Goal: Transaction & Acquisition: Purchase product/service

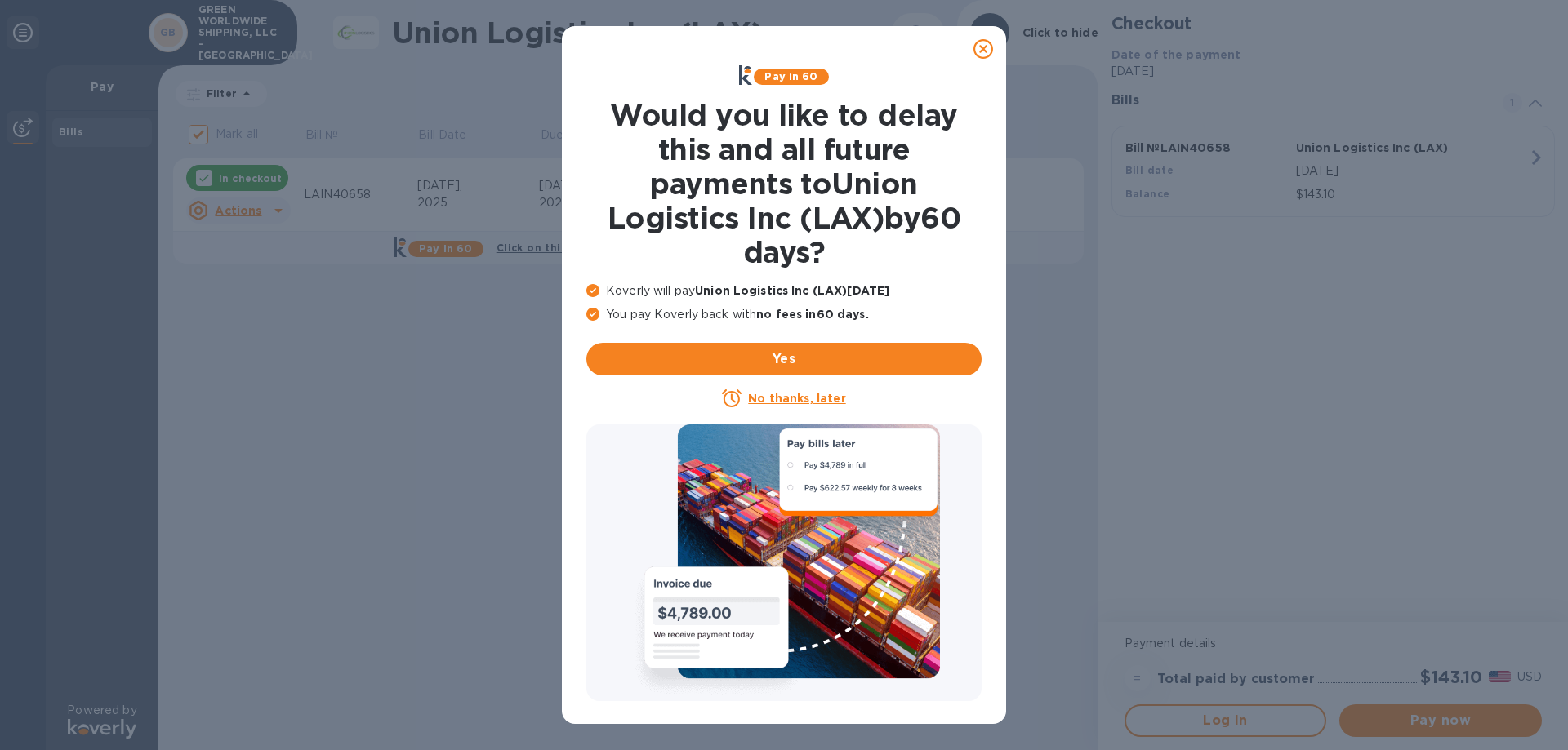
click at [979, 52] on icon at bounding box center [983, 49] width 20 height 20
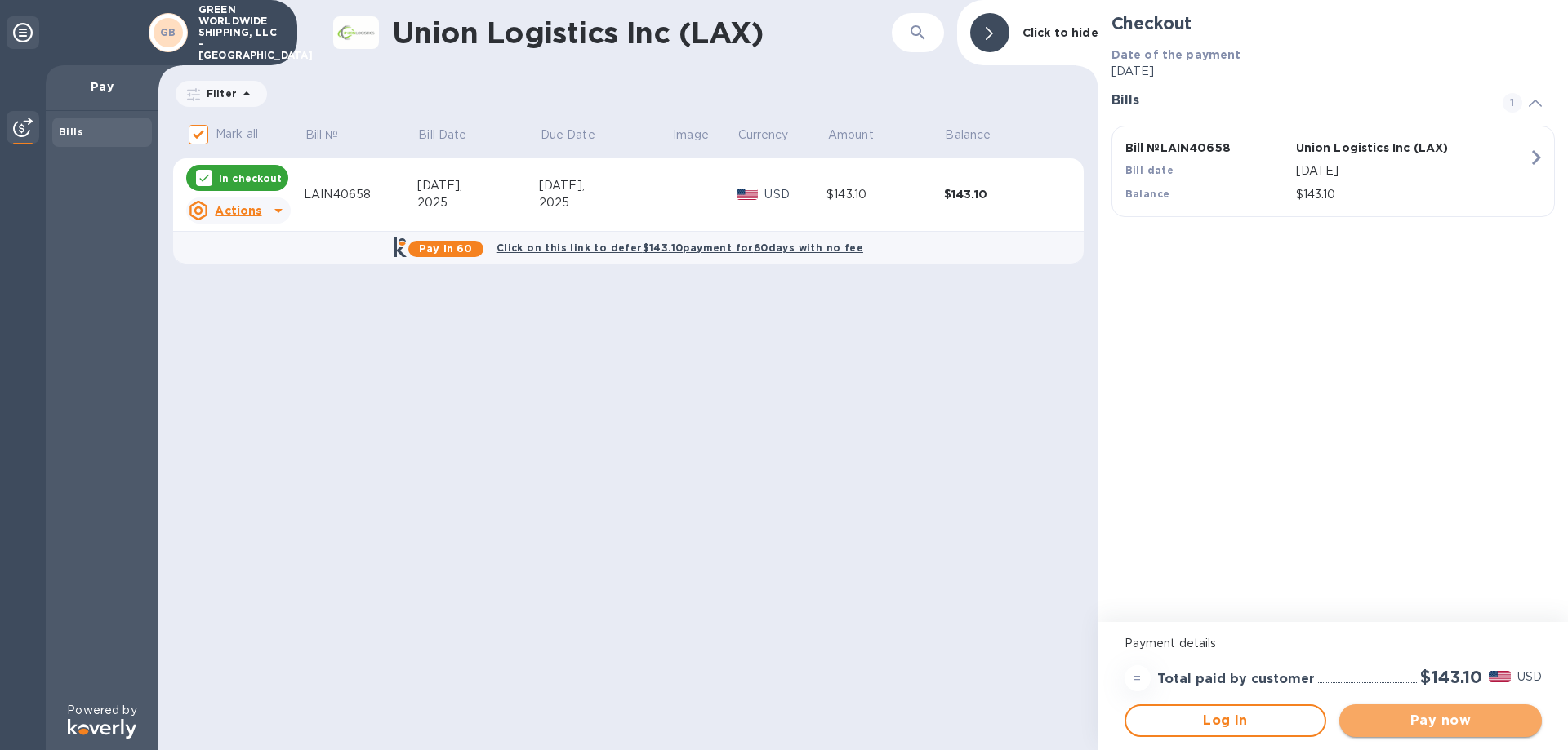
click at [1449, 714] on span "Pay now" at bounding box center [1441, 721] width 176 height 20
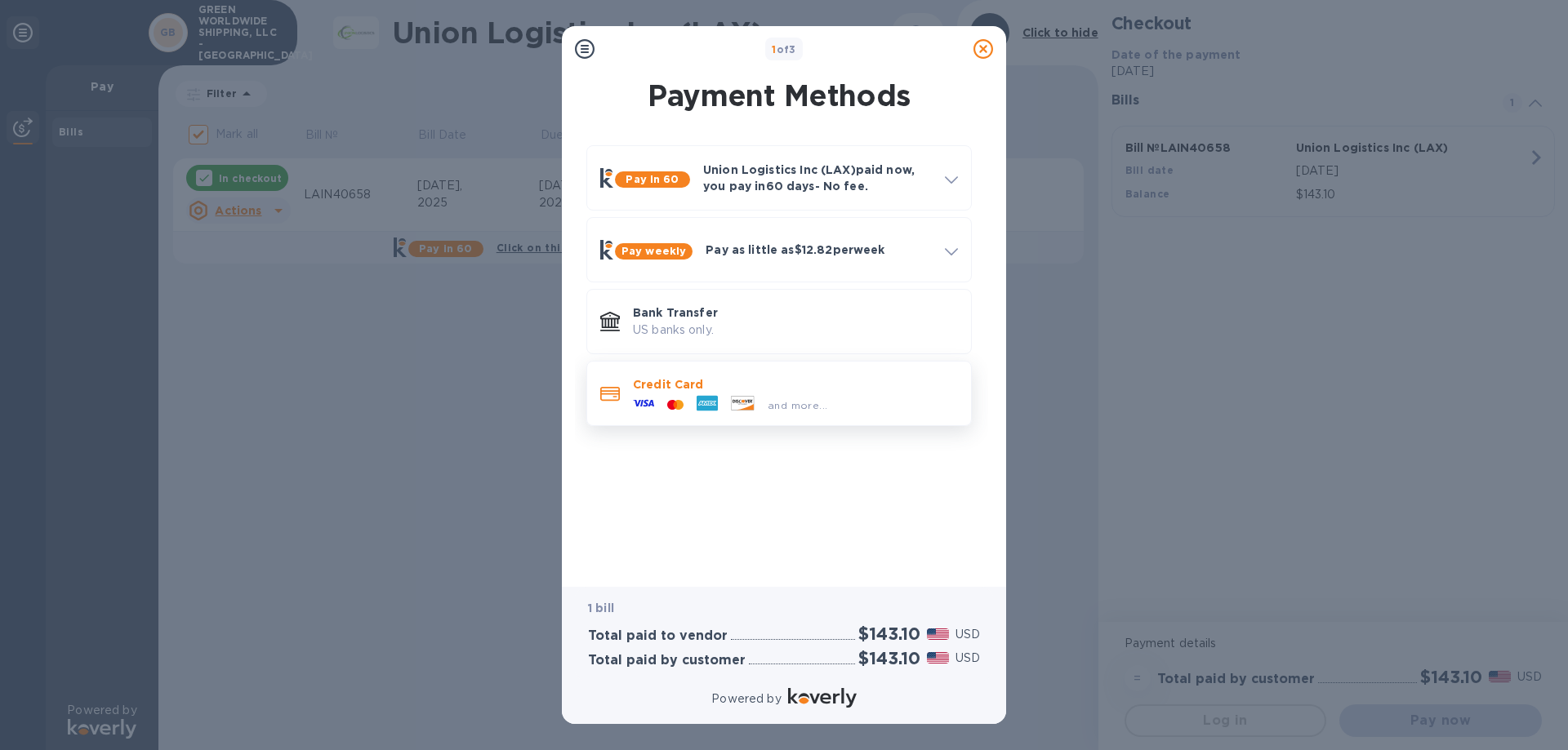
click at [651, 400] on icon at bounding box center [643, 403] width 22 height 7
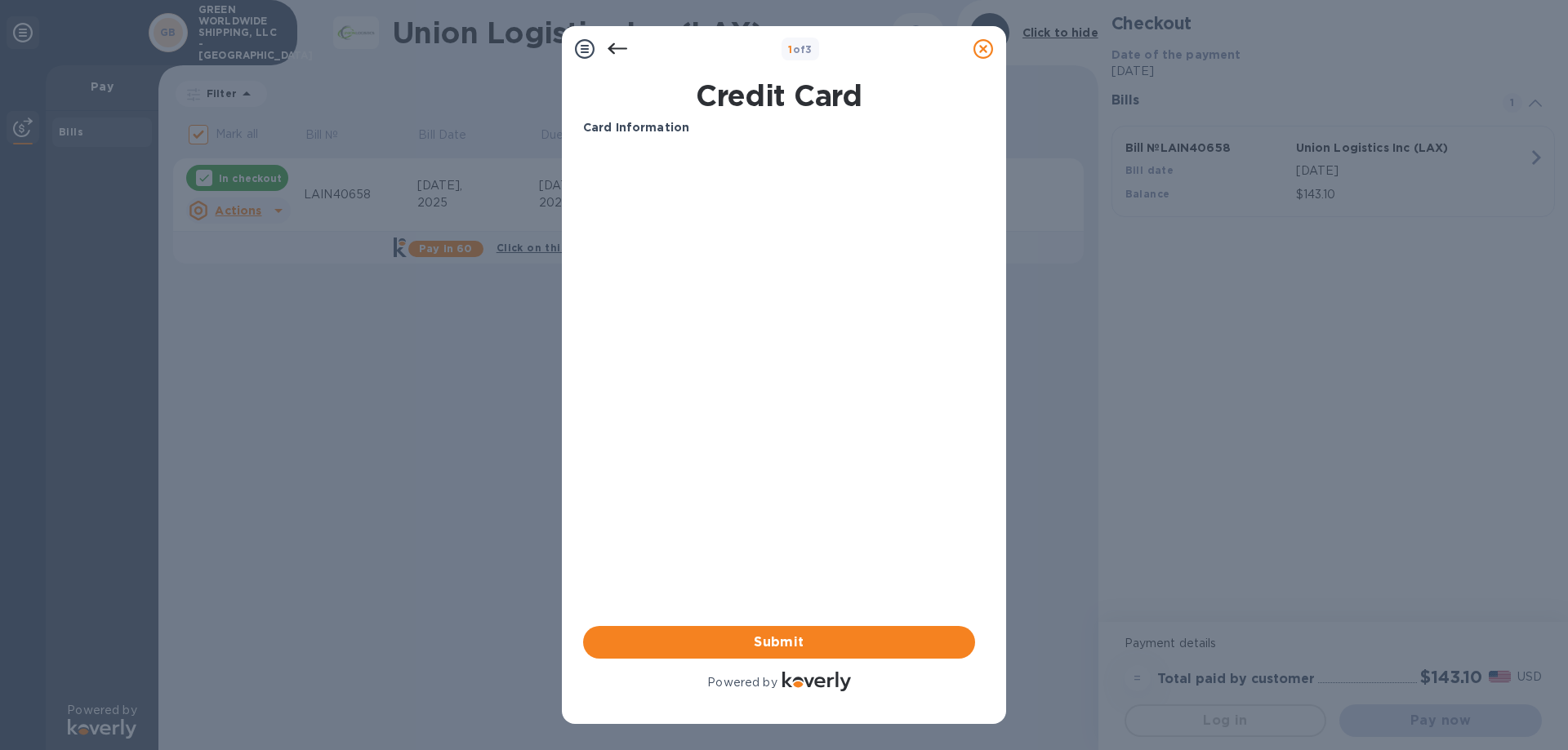
click at [620, 124] on b "Card Information" at bounding box center [636, 126] width 106 height 13
click at [786, 631] on button "Submit" at bounding box center [779, 642] width 392 height 32
click at [583, 48] on icon at bounding box center [585, 49] width 20 height 20
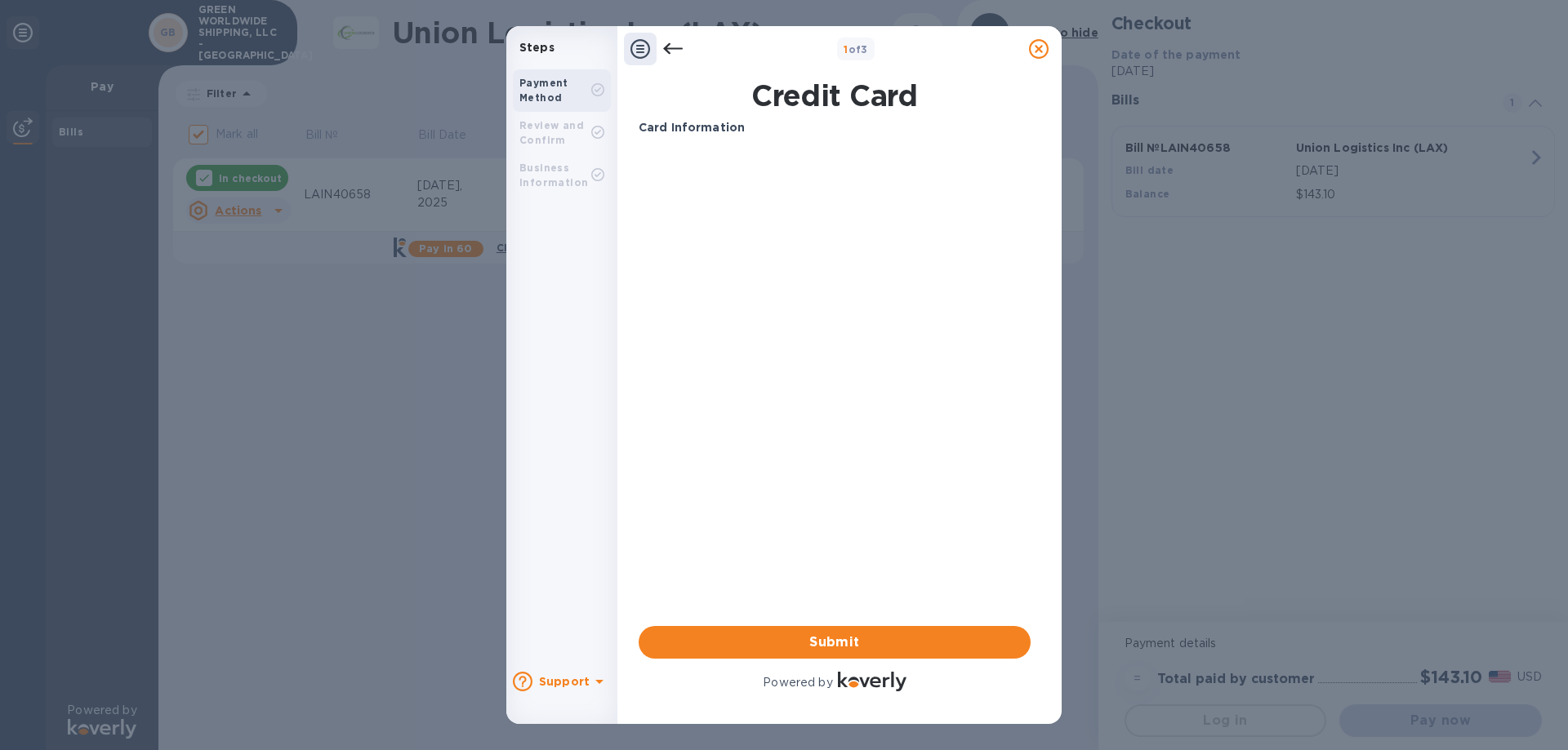
click at [643, 43] on icon at bounding box center [641, 49] width 20 height 20
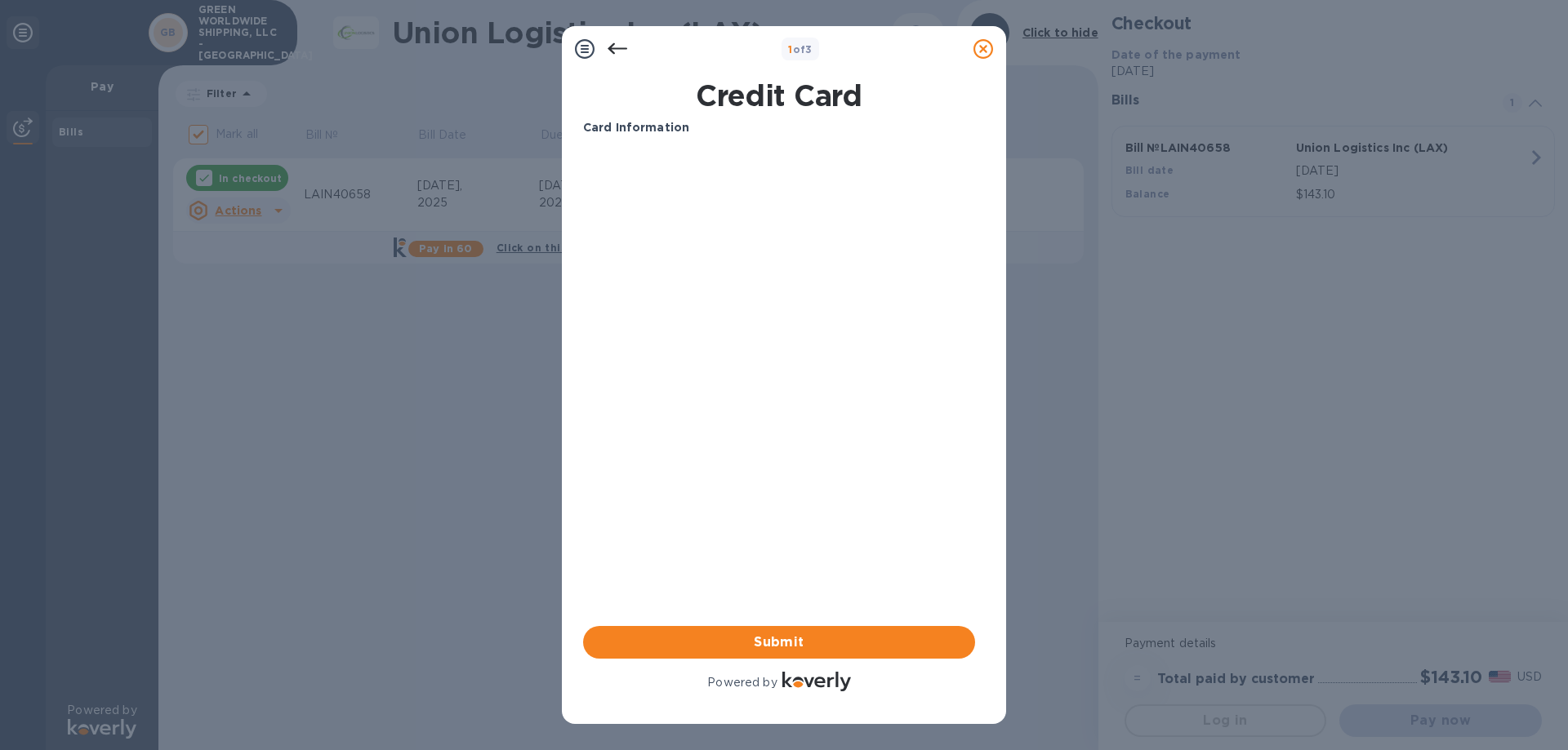
click at [774, 307] on div "Card Information Your browser does not support iframes Submit Powered by" at bounding box center [779, 407] width 392 height 576
click at [573, 46] on div at bounding box center [584, 48] width 32 height 32
click at [591, 50] on icon at bounding box center [585, 49] width 20 height 20
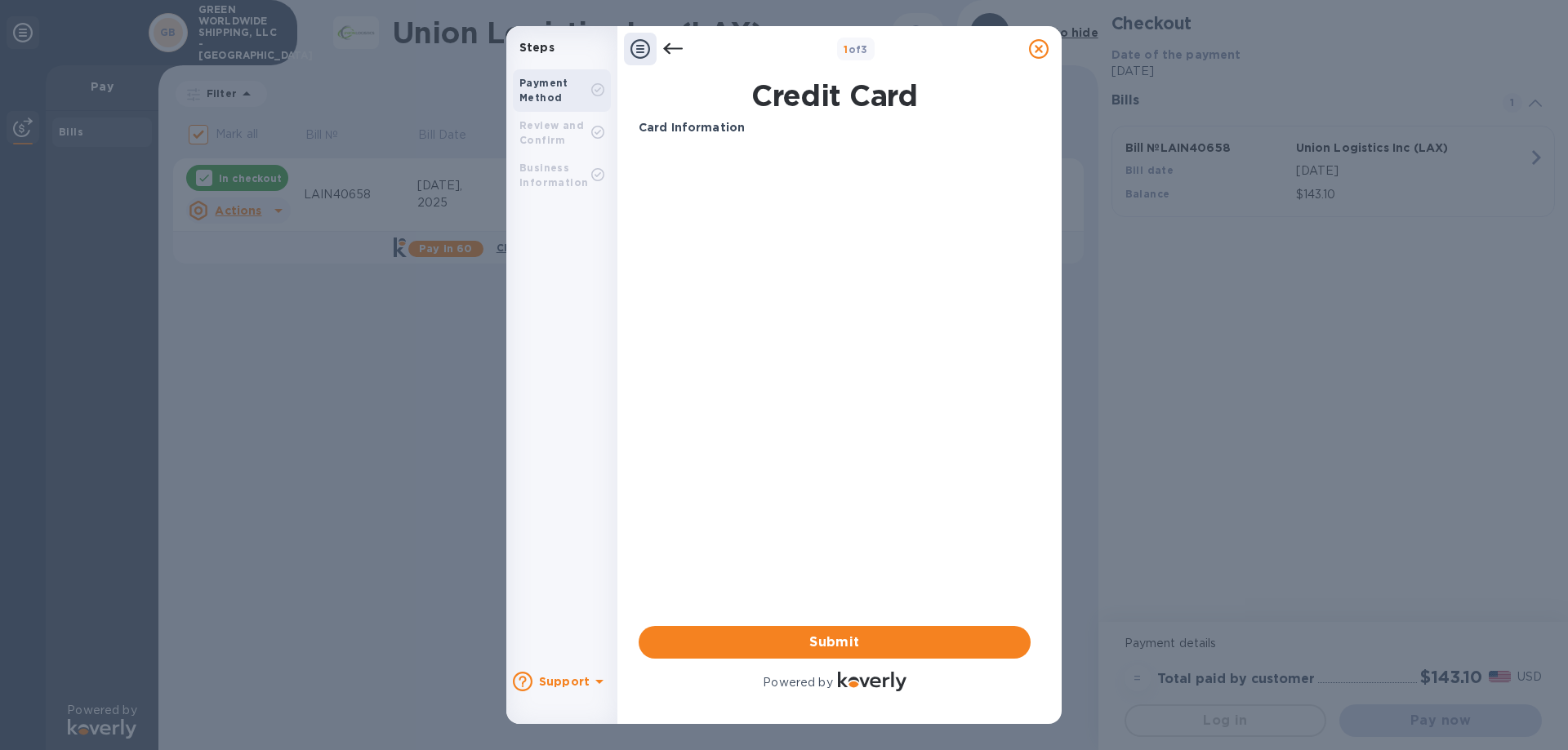
click at [556, 80] on b "Payment Method" at bounding box center [544, 90] width 49 height 27
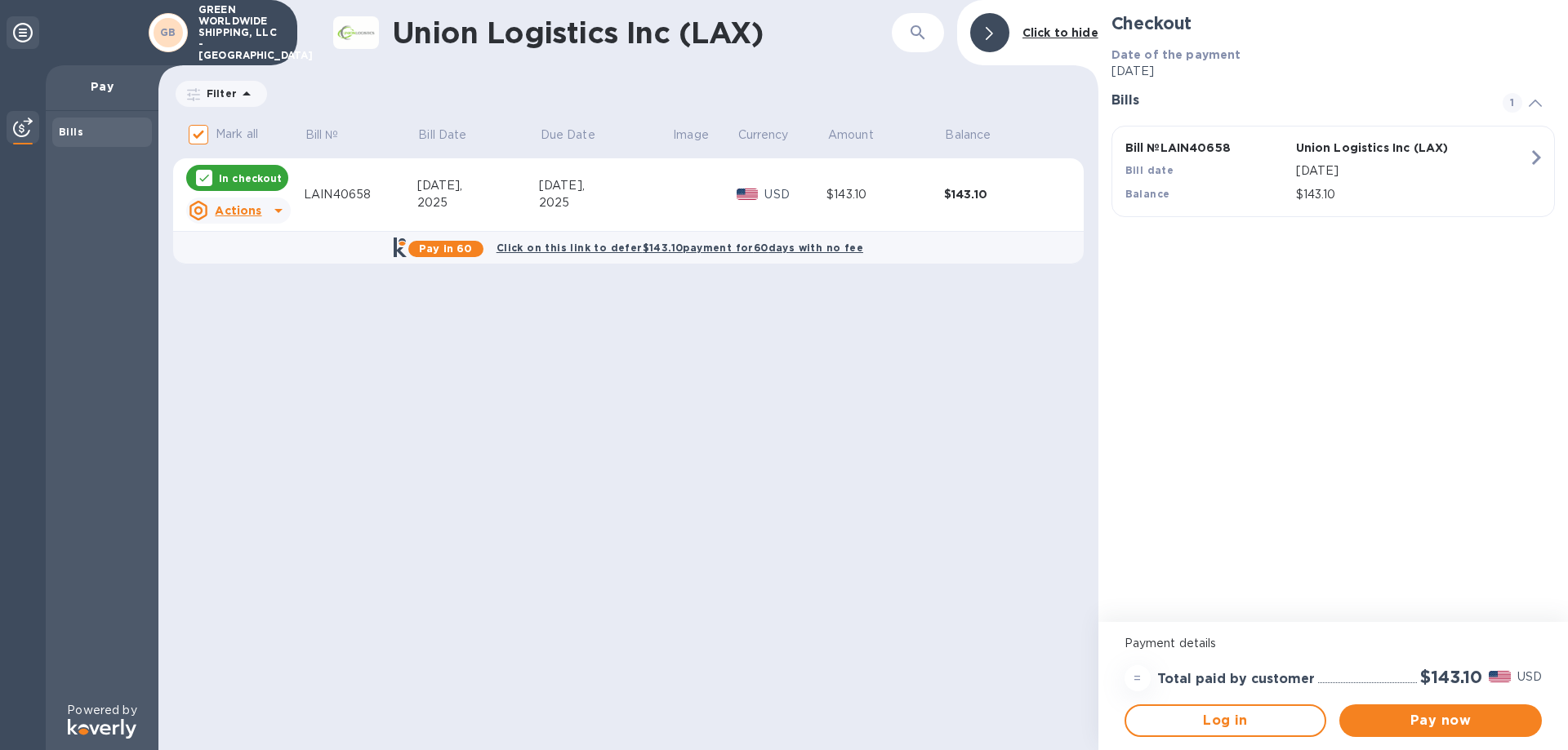
click at [720, 518] on div "Union Logistics Inc (LAX) ​ Click to hide Filter Amount Mark all Bill № Bill Da…" at bounding box center [629, 375] width 940 height 750
click at [1429, 710] on button "Pay now" at bounding box center [1440, 721] width 203 height 32
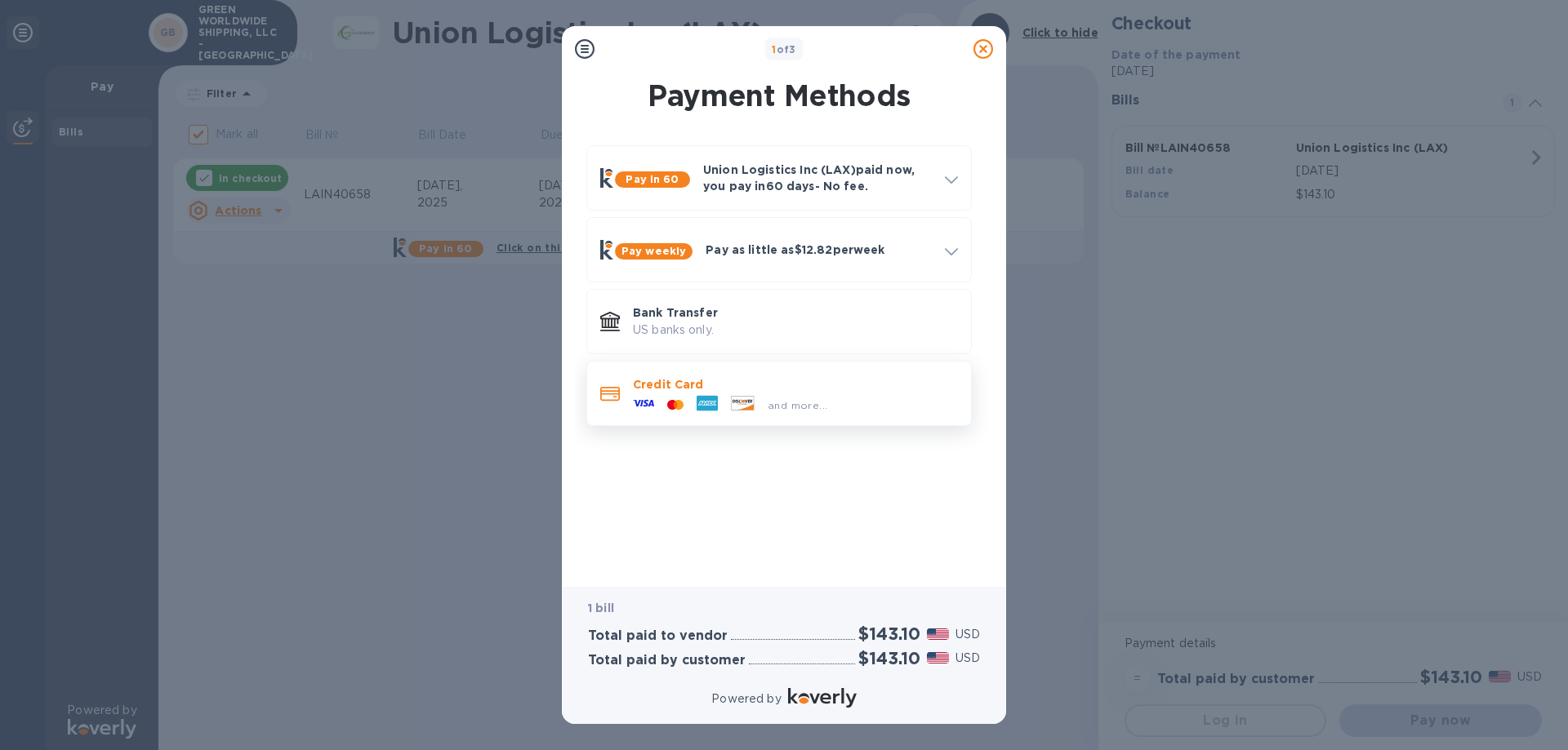
click at [800, 397] on div "and more..." at bounding box center [797, 405] width 72 height 18
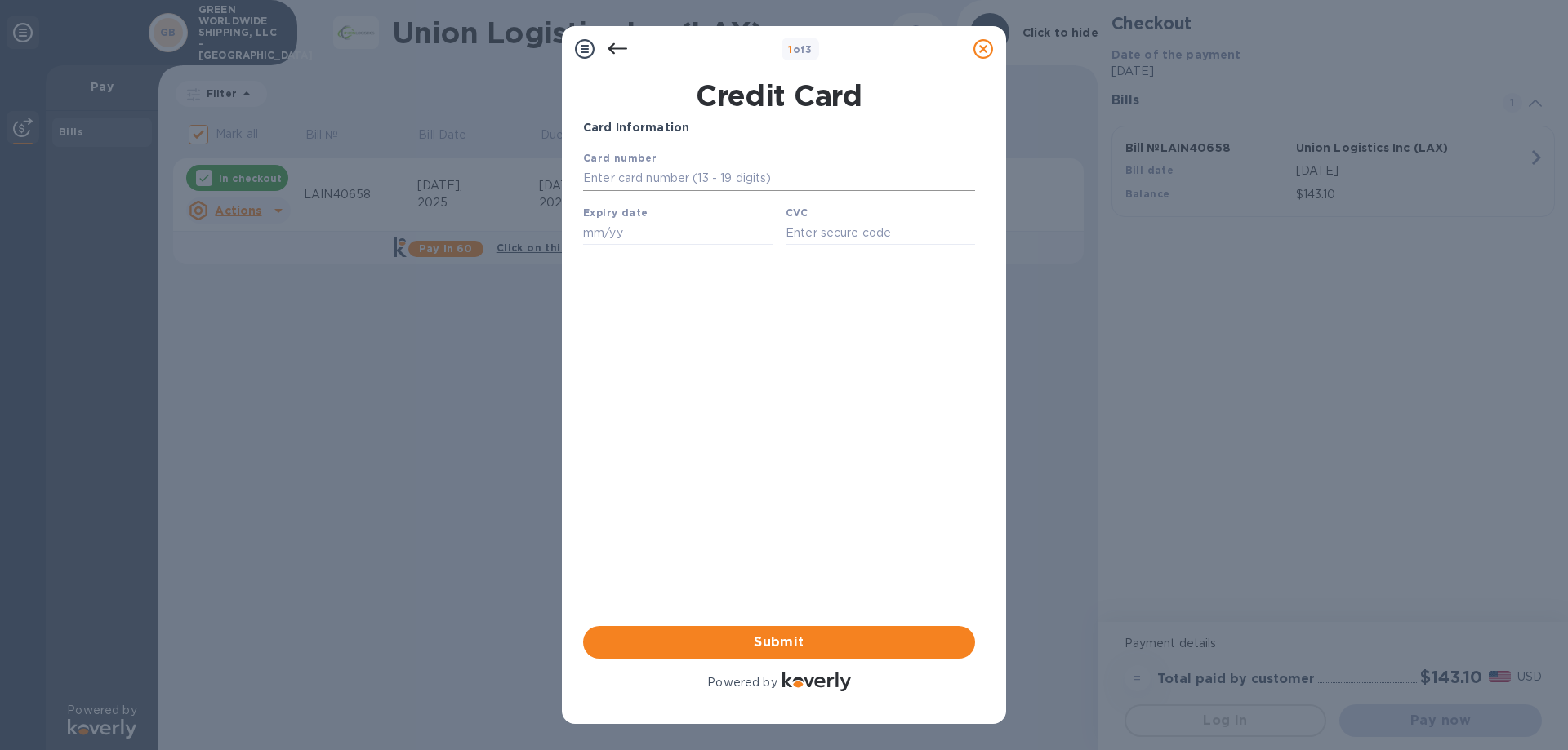
click at [677, 179] on input "text" at bounding box center [779, 178] width 392 height 24
type input "[CREDIT_CARD_NUMBER]"
type input "08/28"
type input "565"
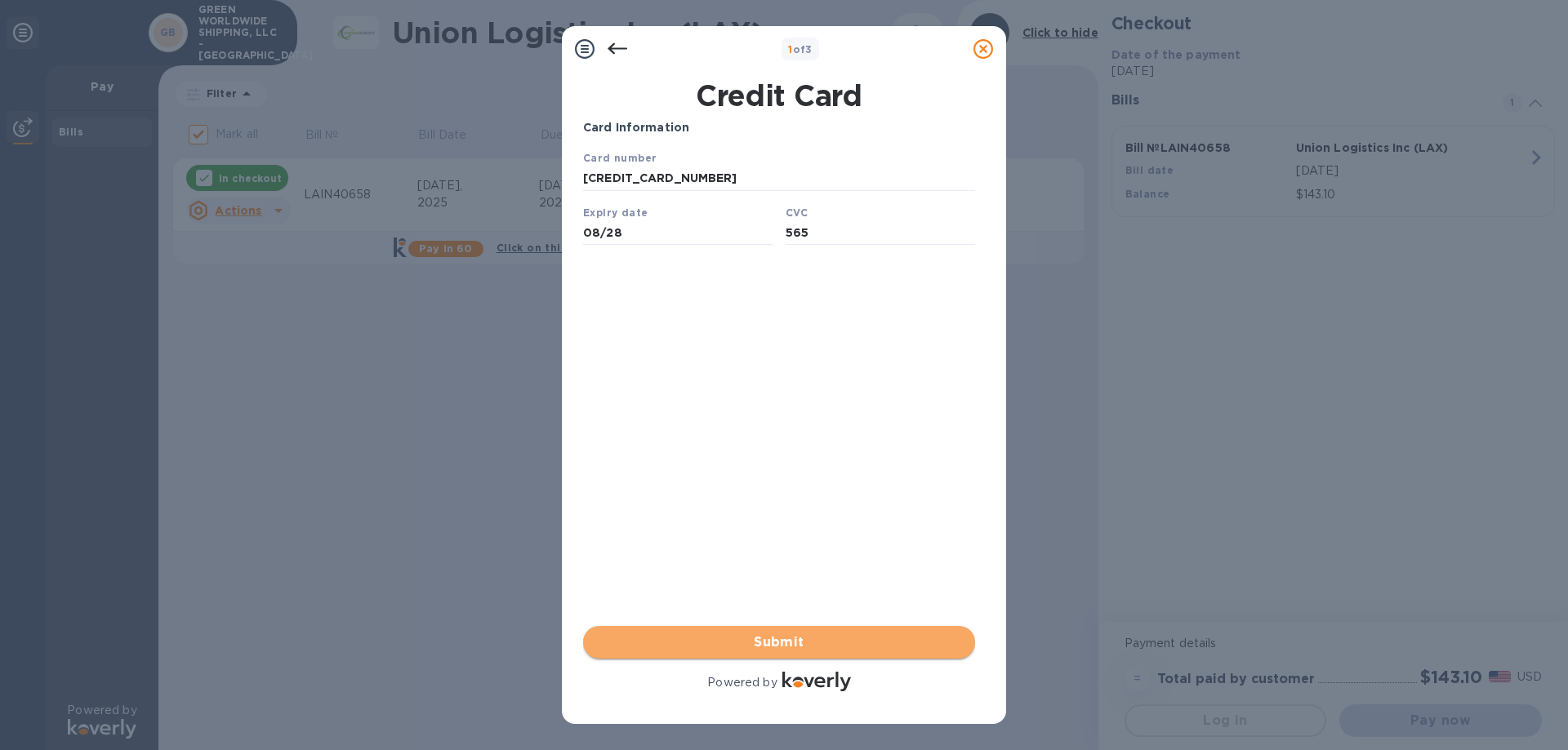
click at [881, 636] on span "Submit" at bounding box center [780, 642] width 366 height 20
click at [807, 645] on span "Submit" at bounding box center [780, 642] width 366 height 20
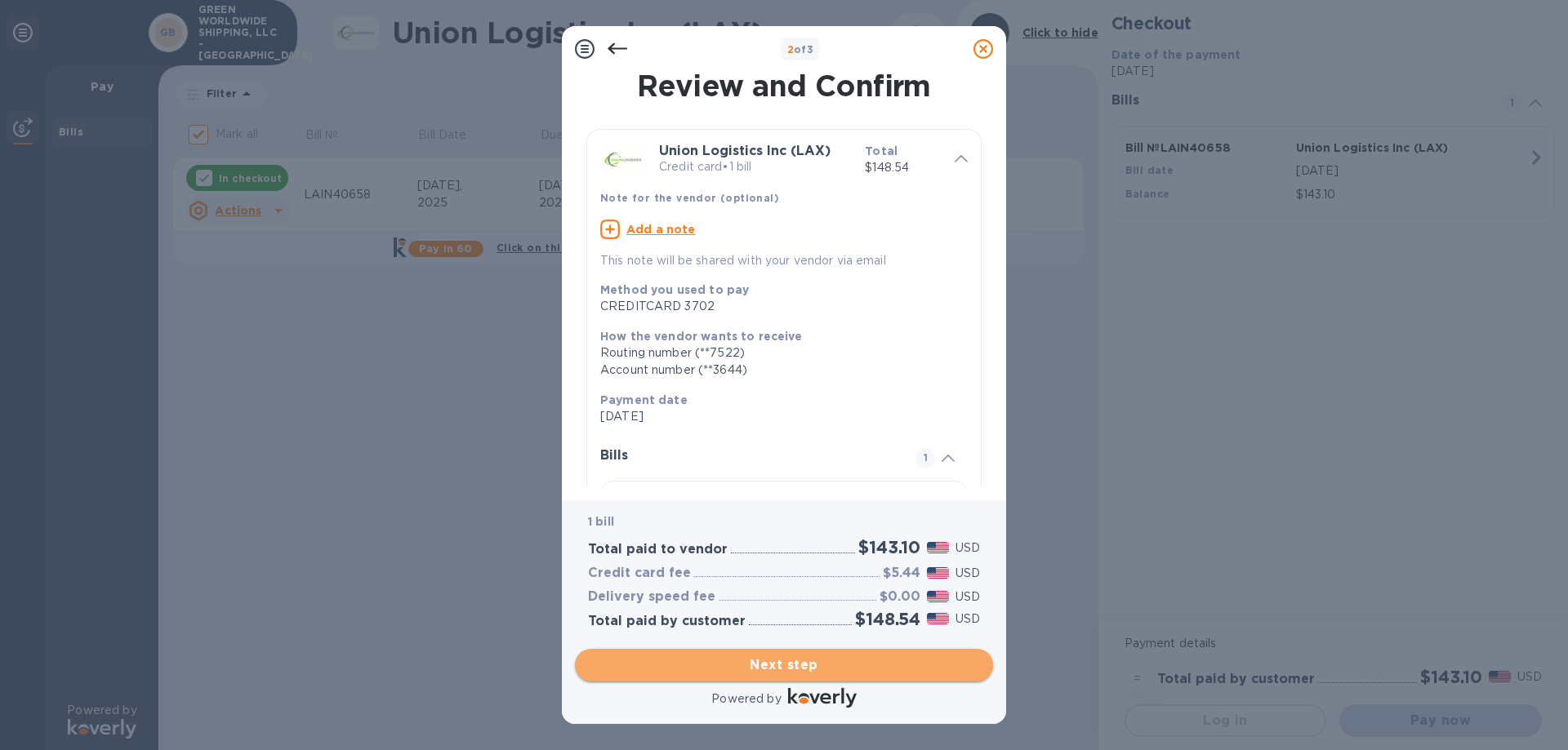
click at [805, 657] on span "Next step" at bounding box center [784, 666] width 392 height 20
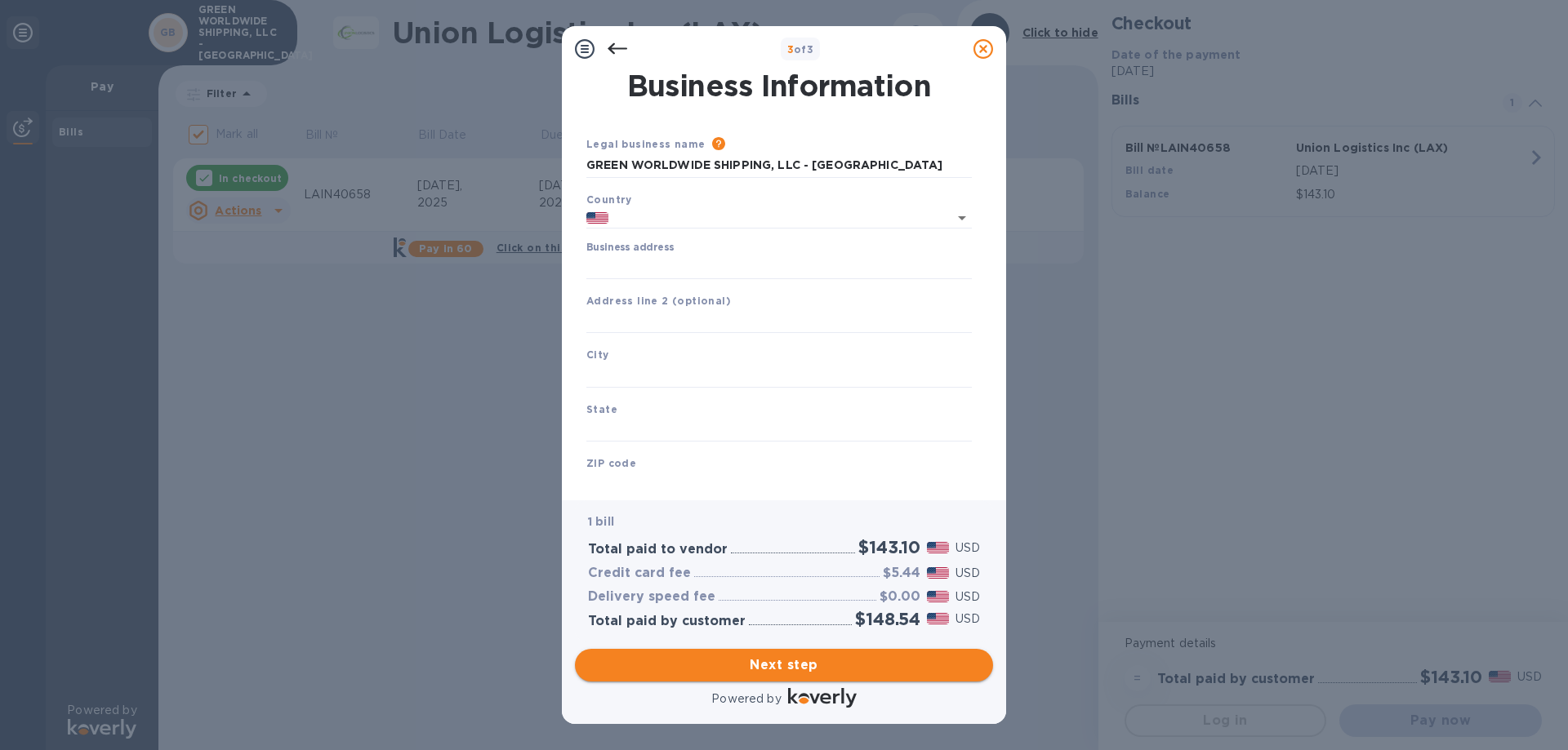
type input "[GEOGRAPHIC_DATA]"
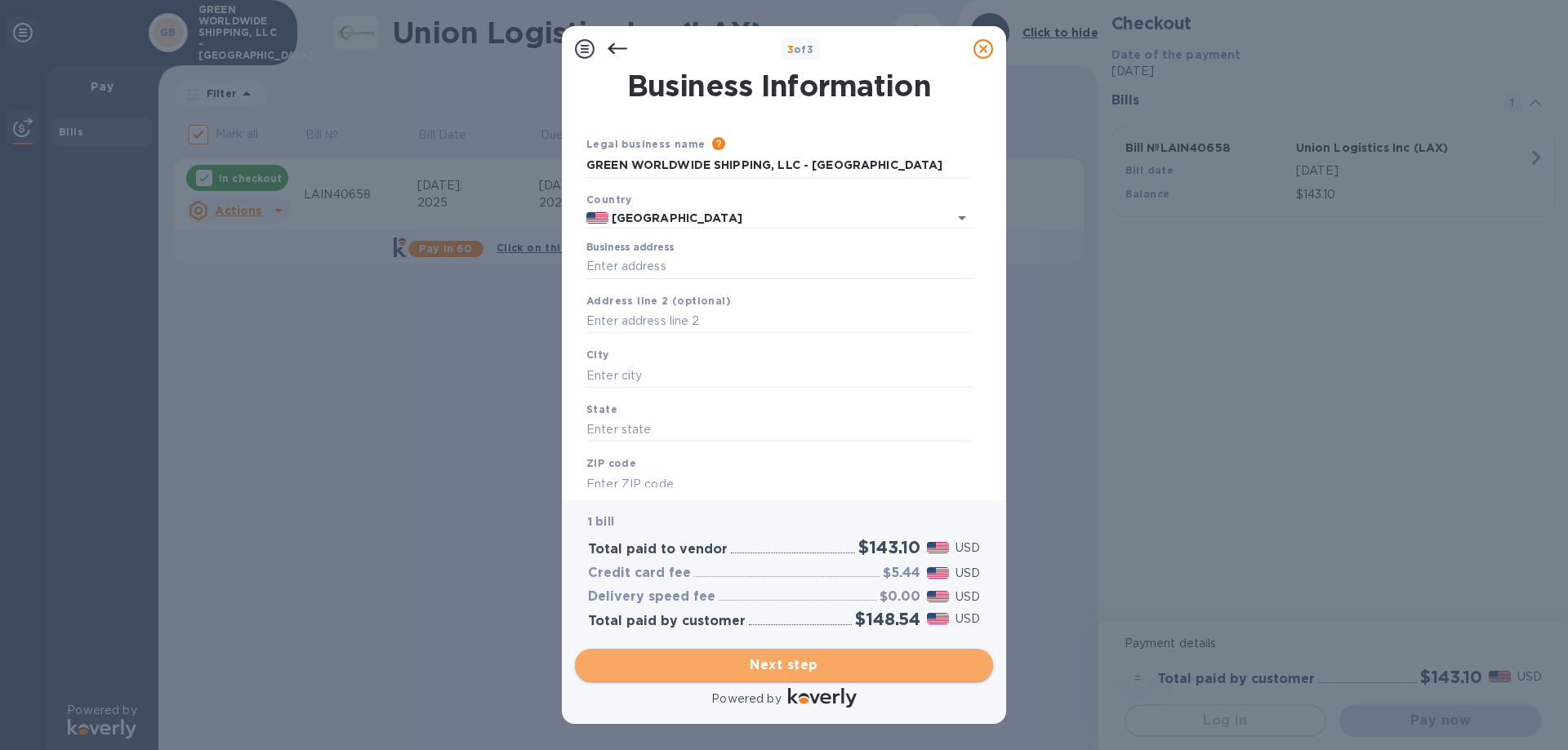
click at [752, 661] on span "Next step" at bounding box center [784, 666] width 392 height 20
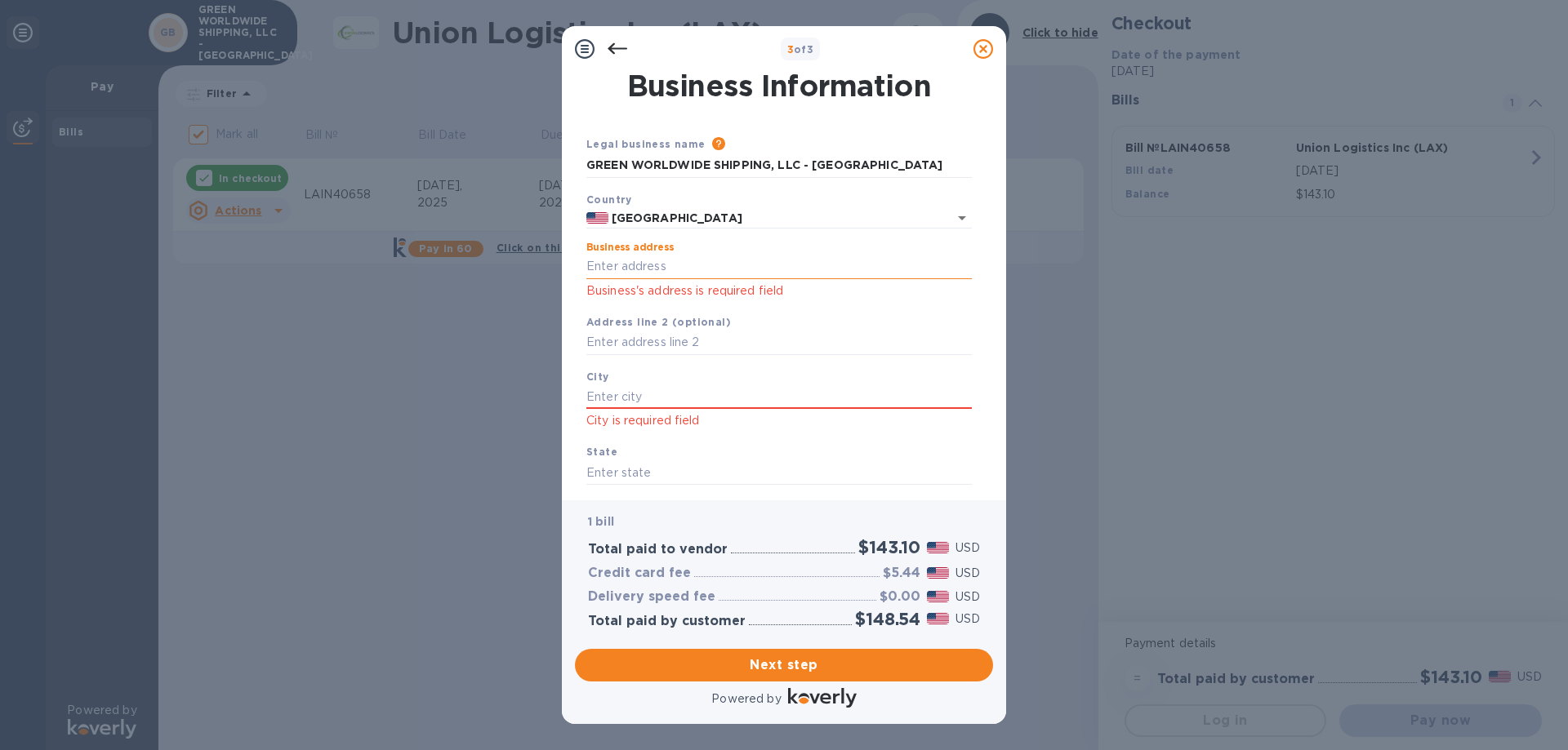
click at [692, 267] on input "Business address" at bounding box center [780, 266] width 386 height 24
type input "[STREET_ADDRESS]"
click at [679, 391] on input "text" at bounding box center [780, 397] width 386 height 24
type input "Burlingame"
type input "c"
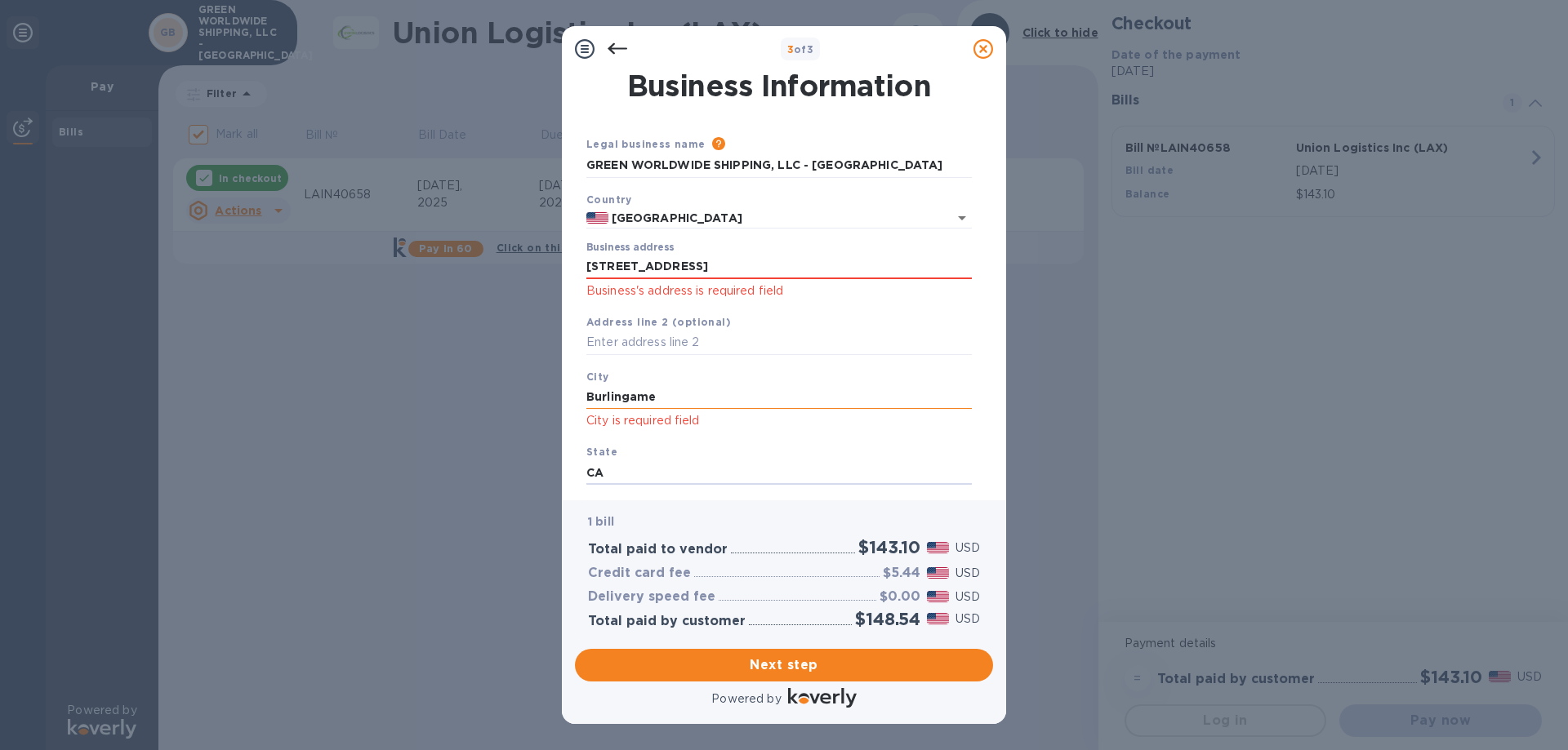
type input "CA"
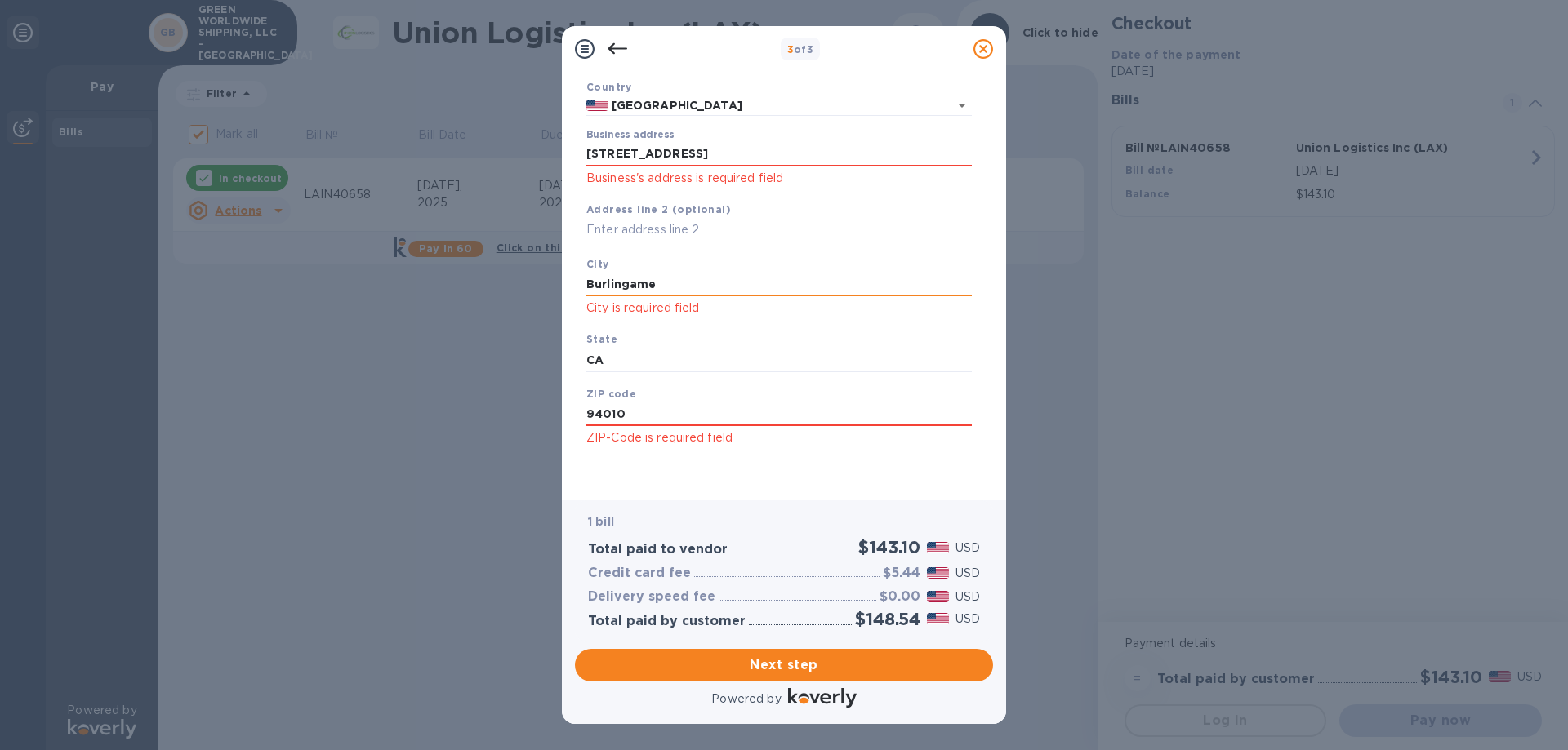
type input "94010"
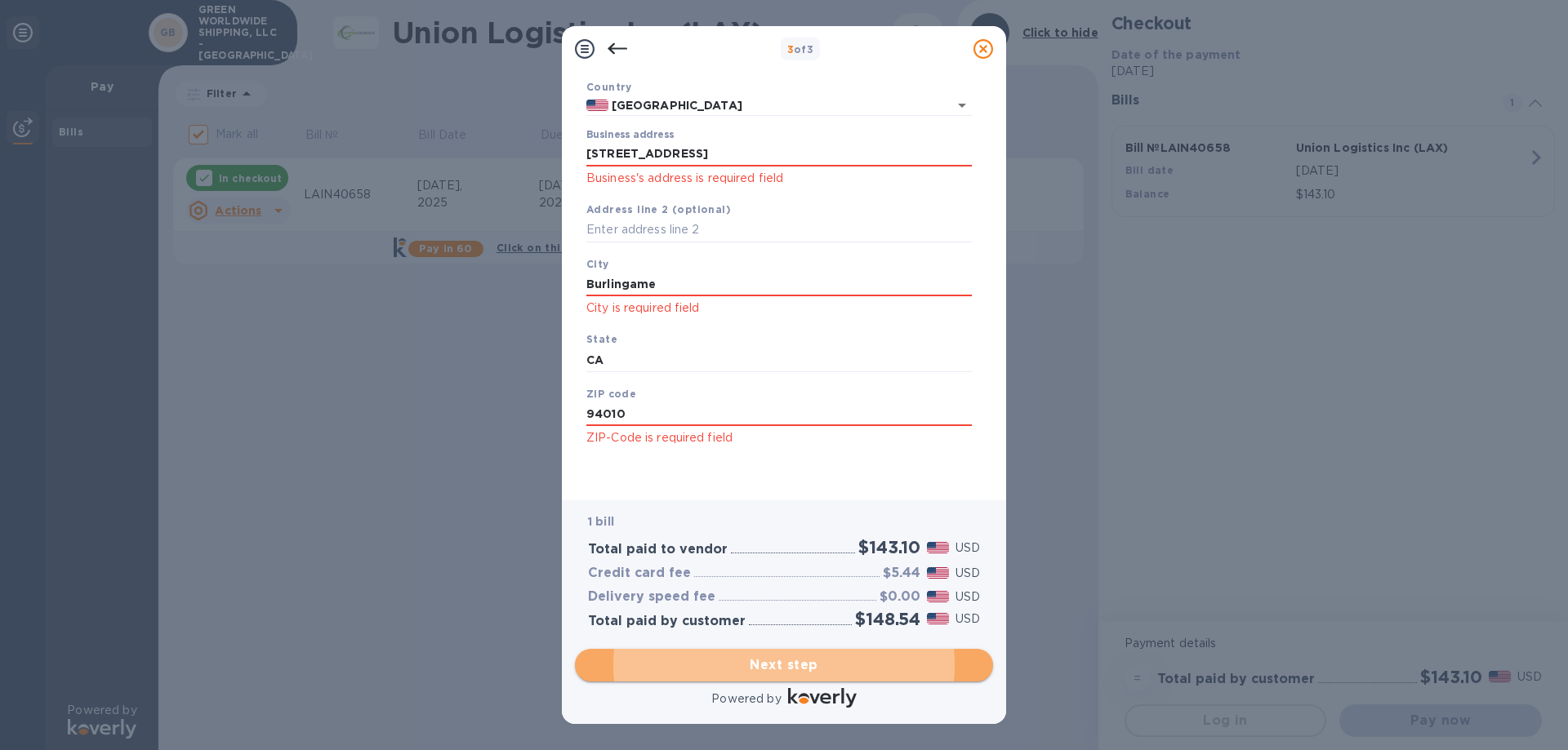
click at [798, 666] on span "Next step" at bounding box center [784, 666] width 392 height 20
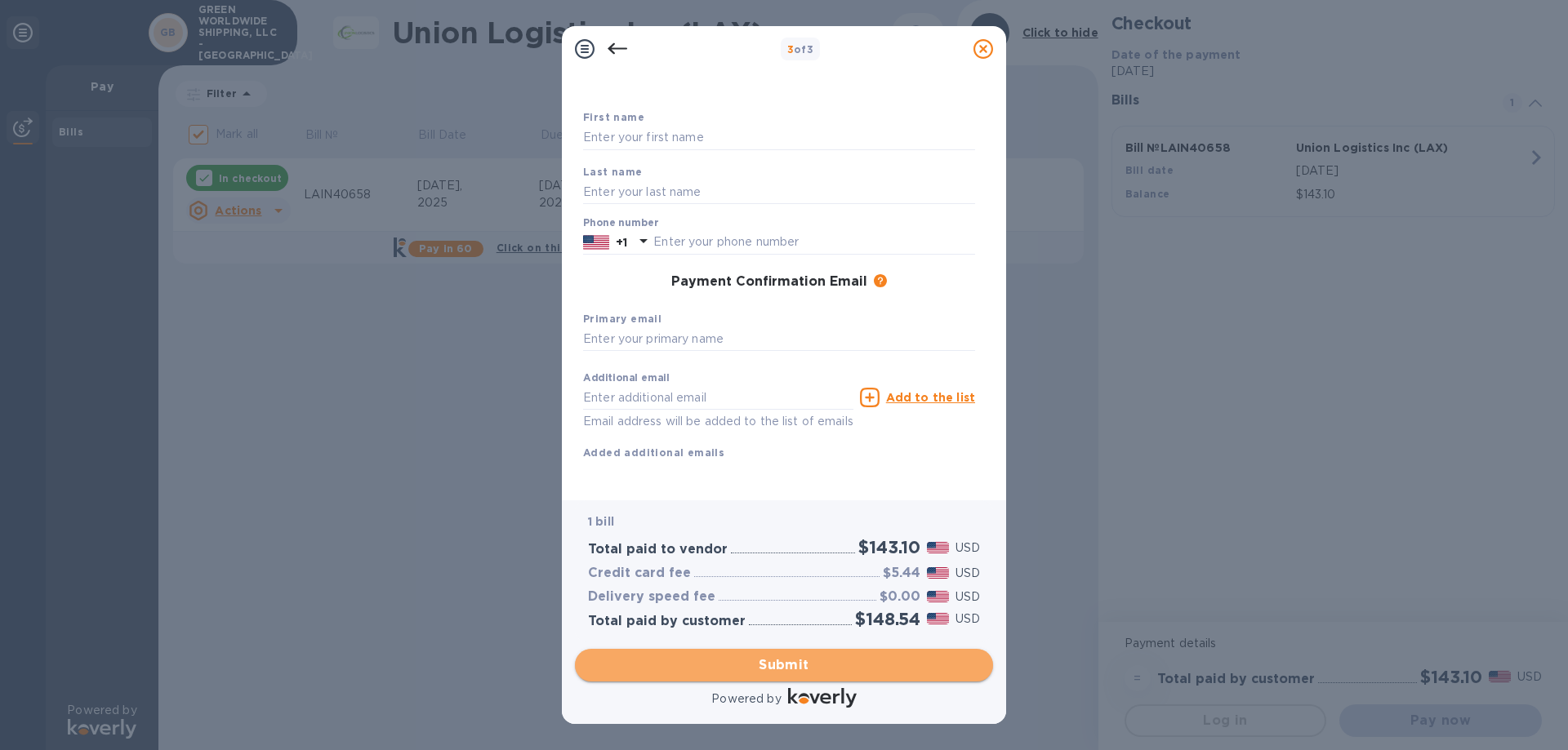
scroll to position [86, 0]
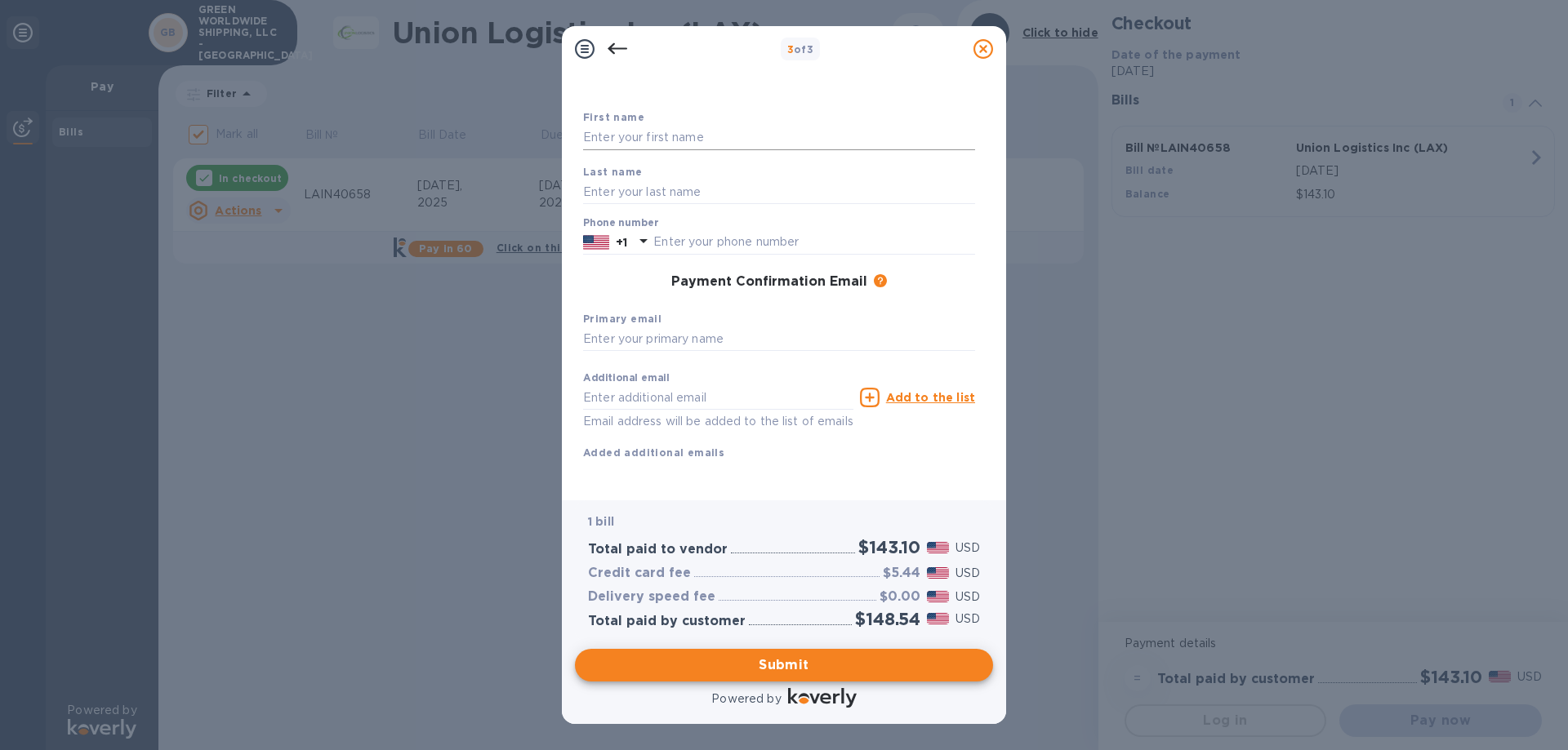
click at [670, 125] on input "text" at bounding box center [779, 137] width 392 height 24
type input "[PERSON_NAME]"
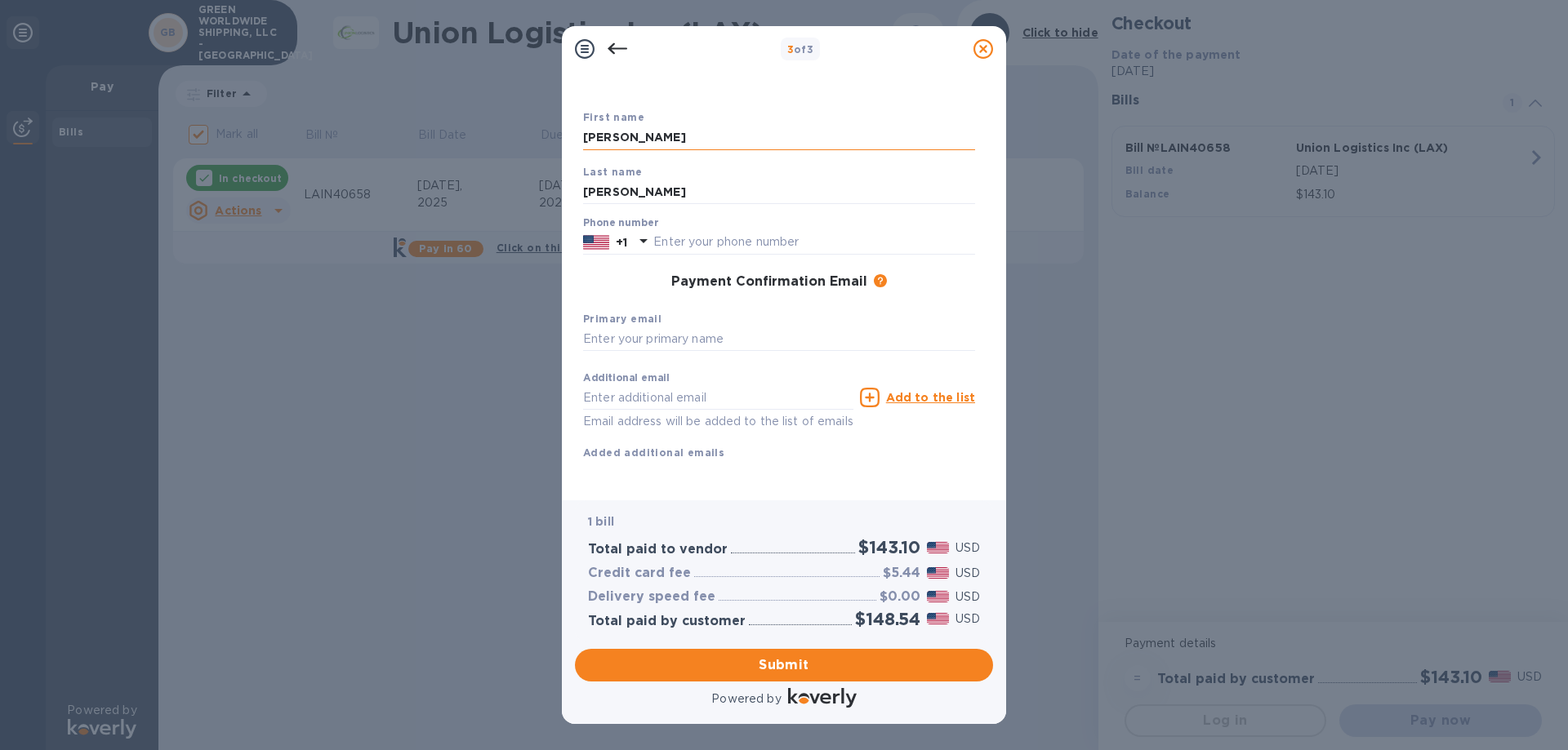
type input "6503482211"
type input "[EMAIL_ADDRESS][DOMAIN_NAME]"
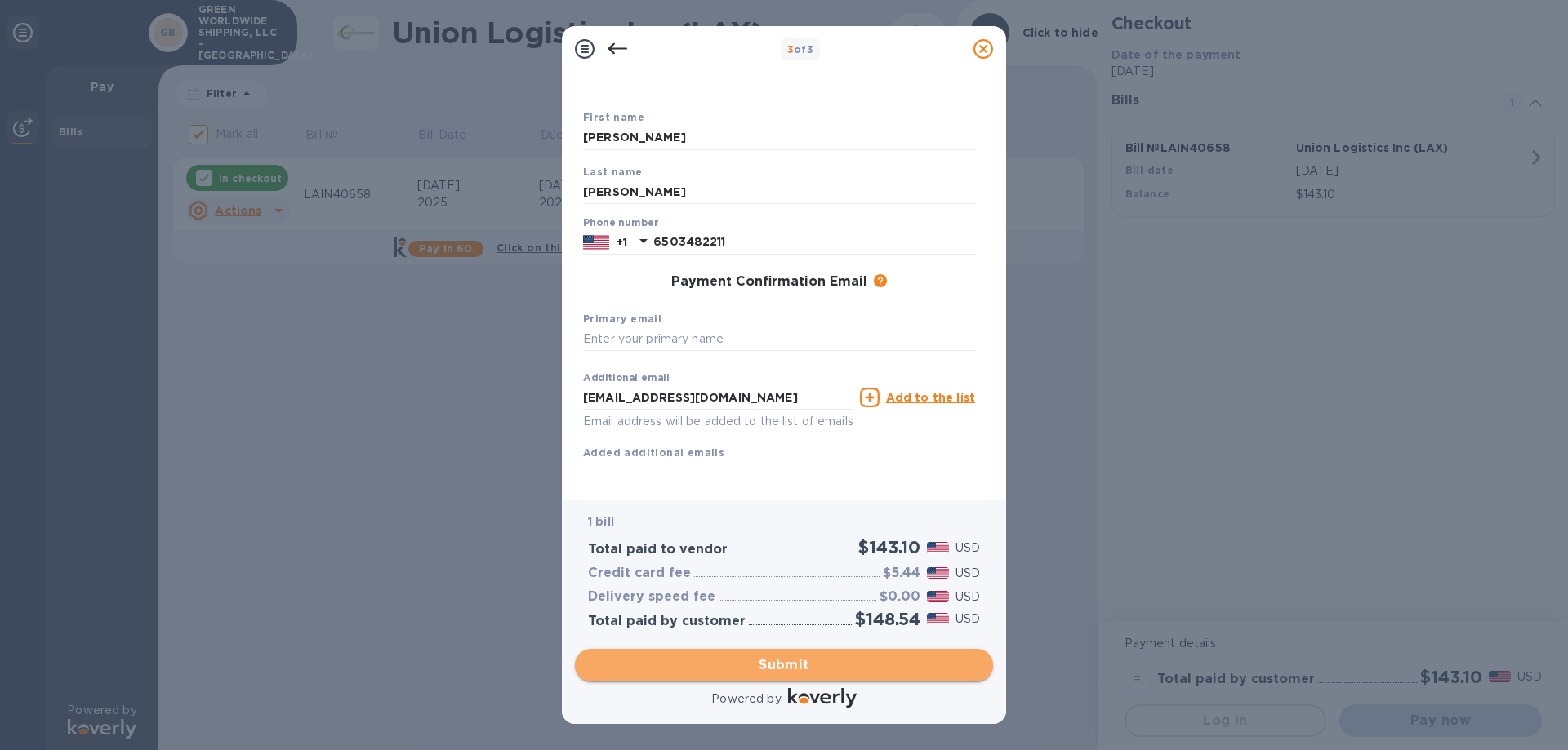
click at [808, 656] on span "Submit" at bounding box center [784, 666] width 392 height 20
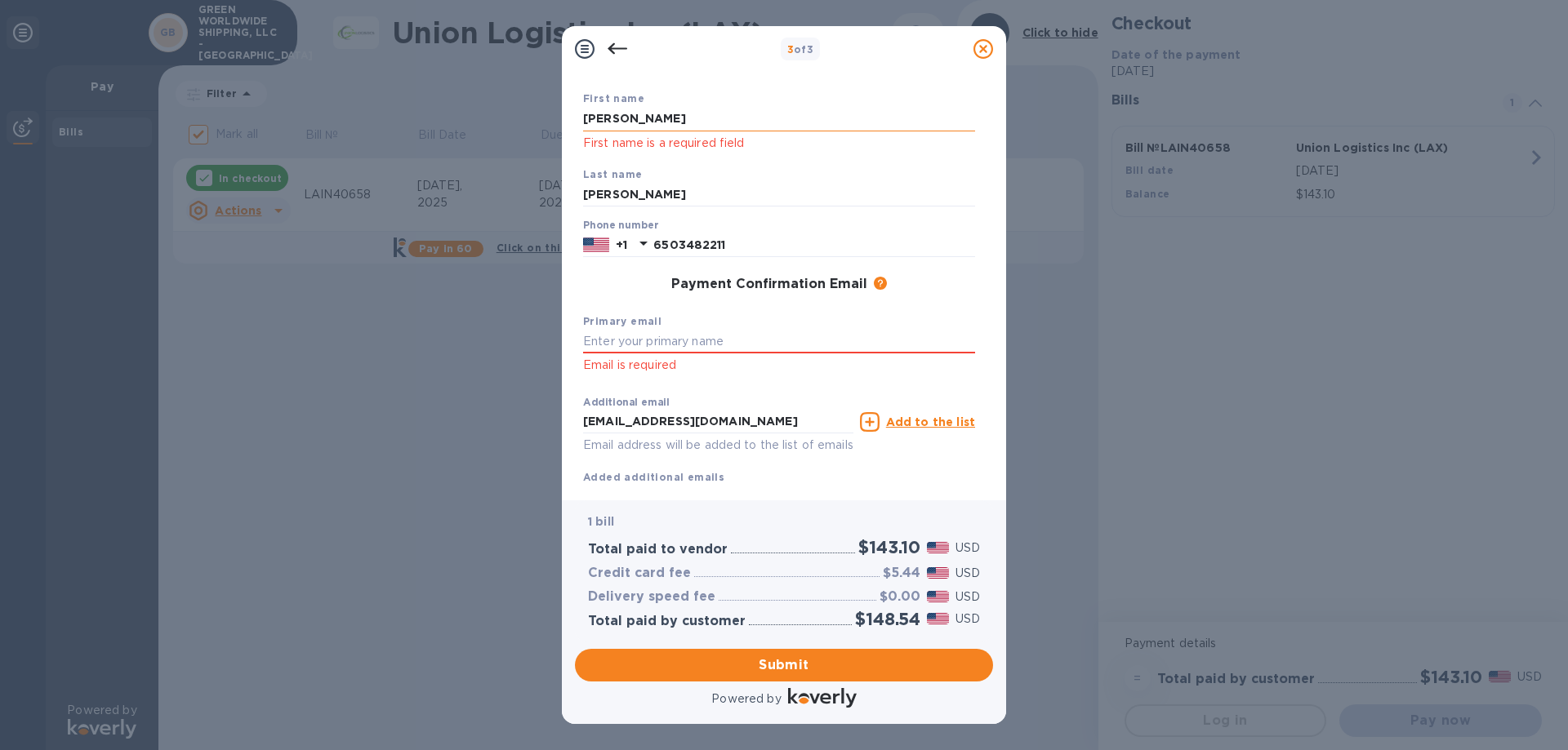
click at [720, 116] on input "[PERSON_NAME]" at bounding box center [779, 118] width 392 height 24
click at [759, 113] on input "[PERSON_NAME]" at bounding box center [779, 118] width 392 height 24
click at [814, 111] on input "[PERSON_NAME]" at bounding box center [779, 118] width 392 height 24
click at [865, 200] on input "[PERSON_NAME]" at bounding box center [779, 195] width 392 height 24
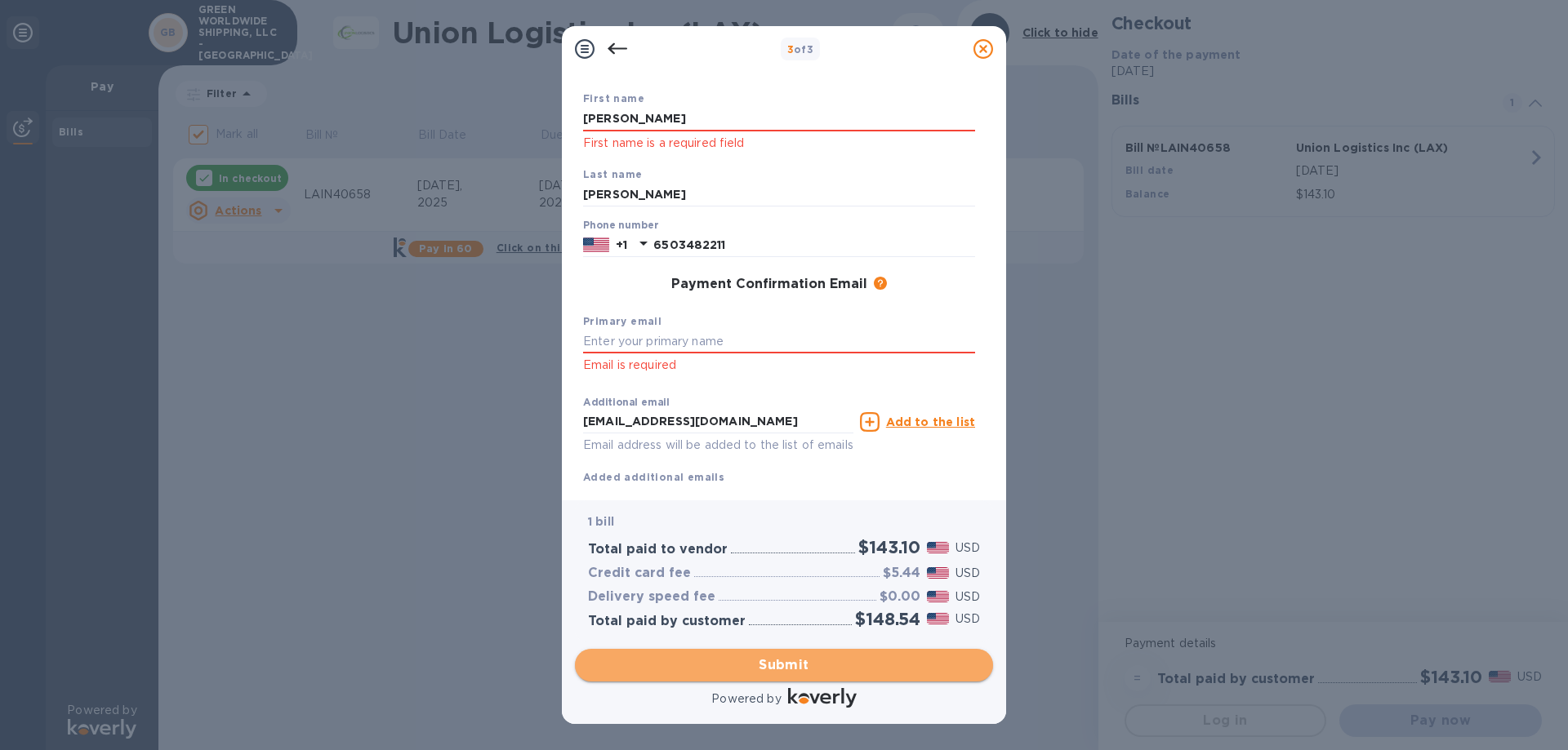
click at [803, 656] on span "Submit" at bounding box center [784, 666] width 392 height 20
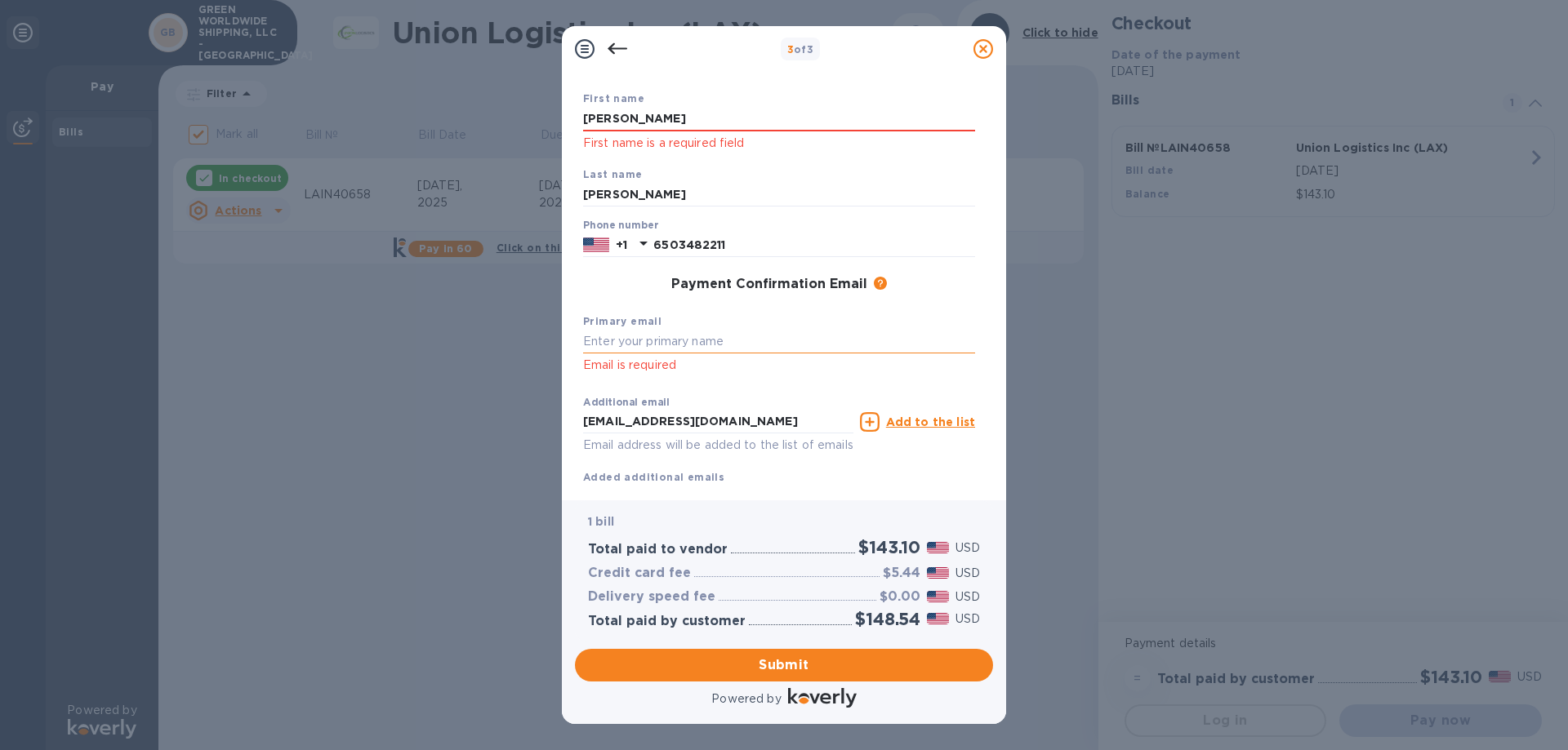
click at [701, 347] on input "text" at bounding box center [779, 342] width 392 height 24
type input "[EMAIL_ADDRESS][DOMAIN_NAME]"
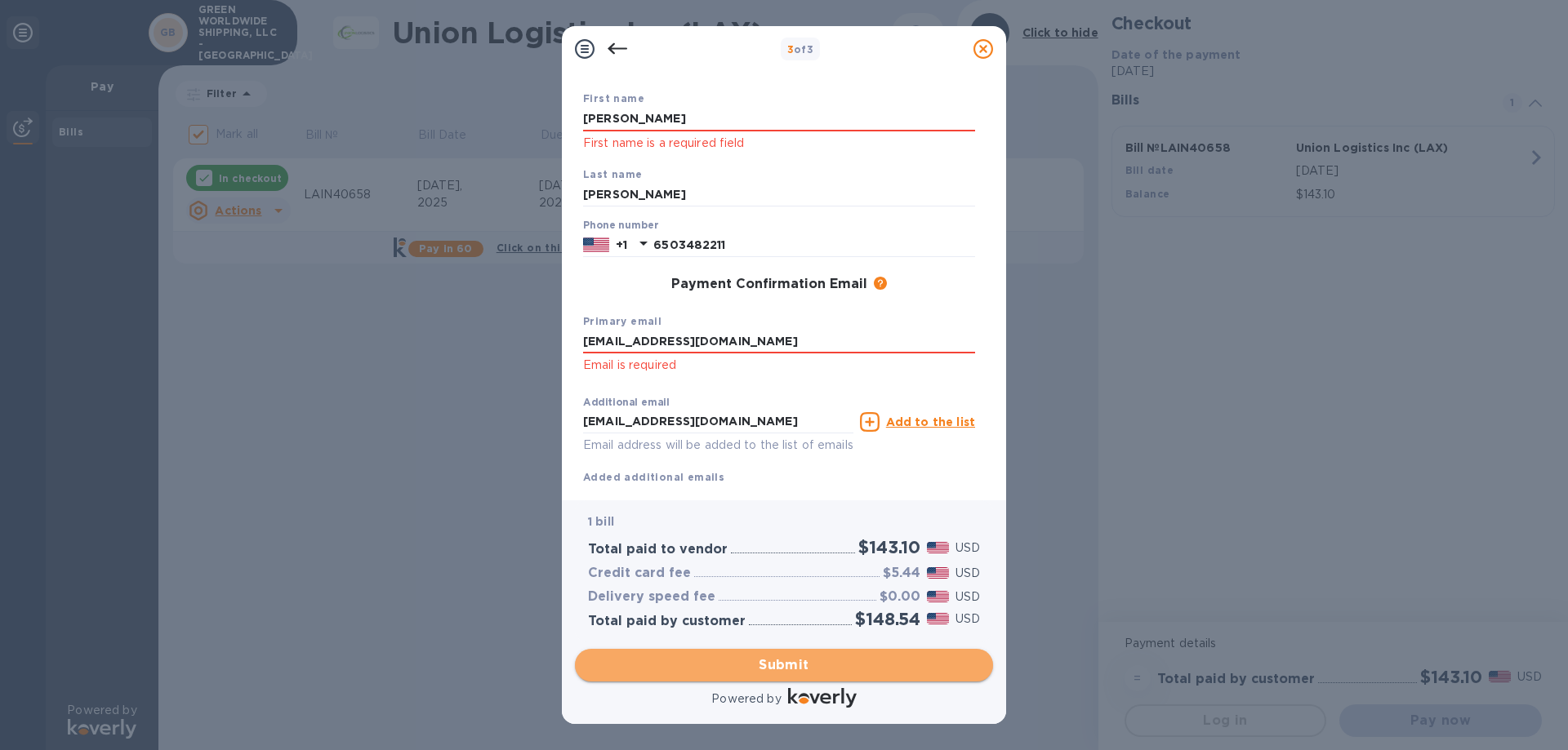
click at [817, 672] on span "Submit" at bounding box center [784, 666] width 392 height 20
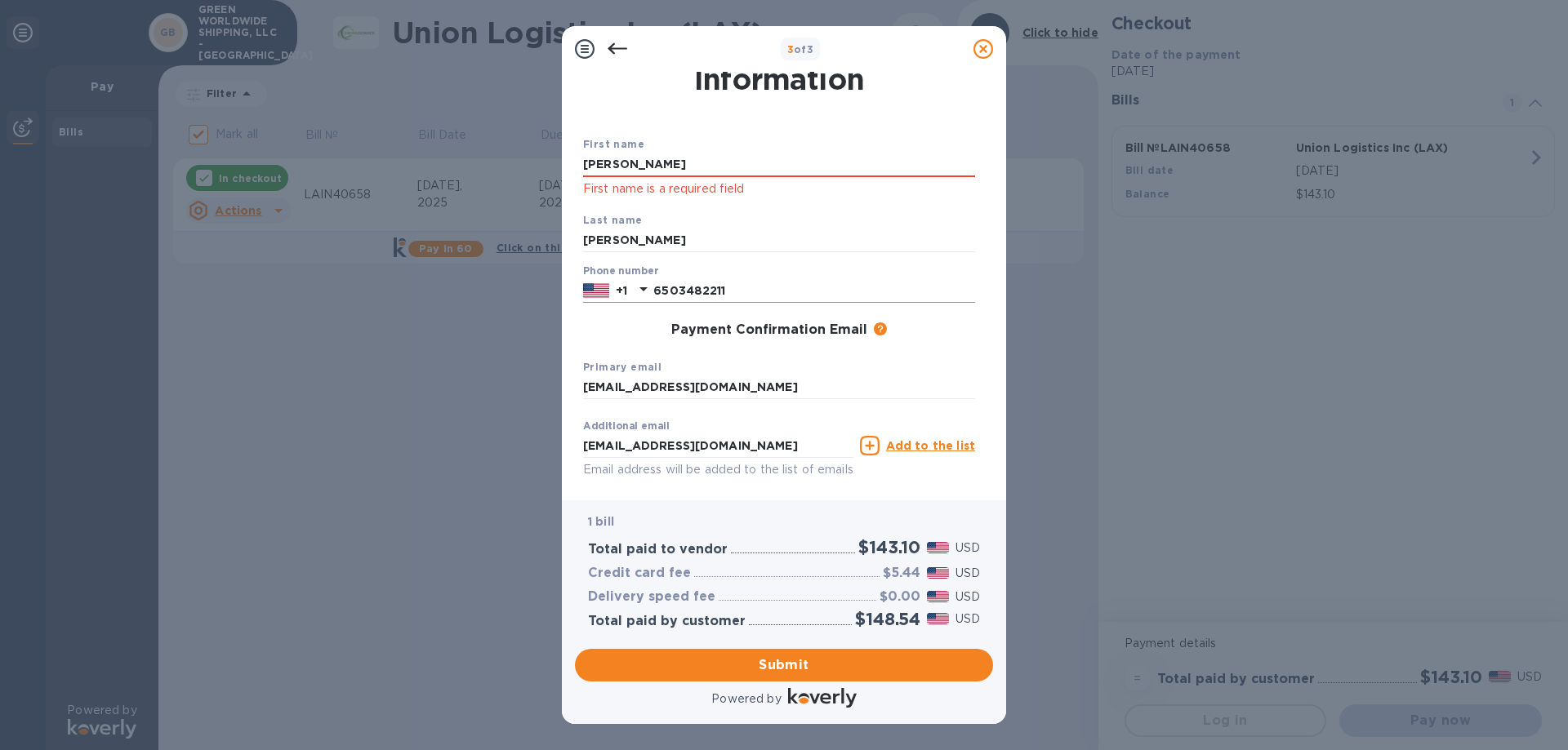
scroll to position [0, 0]
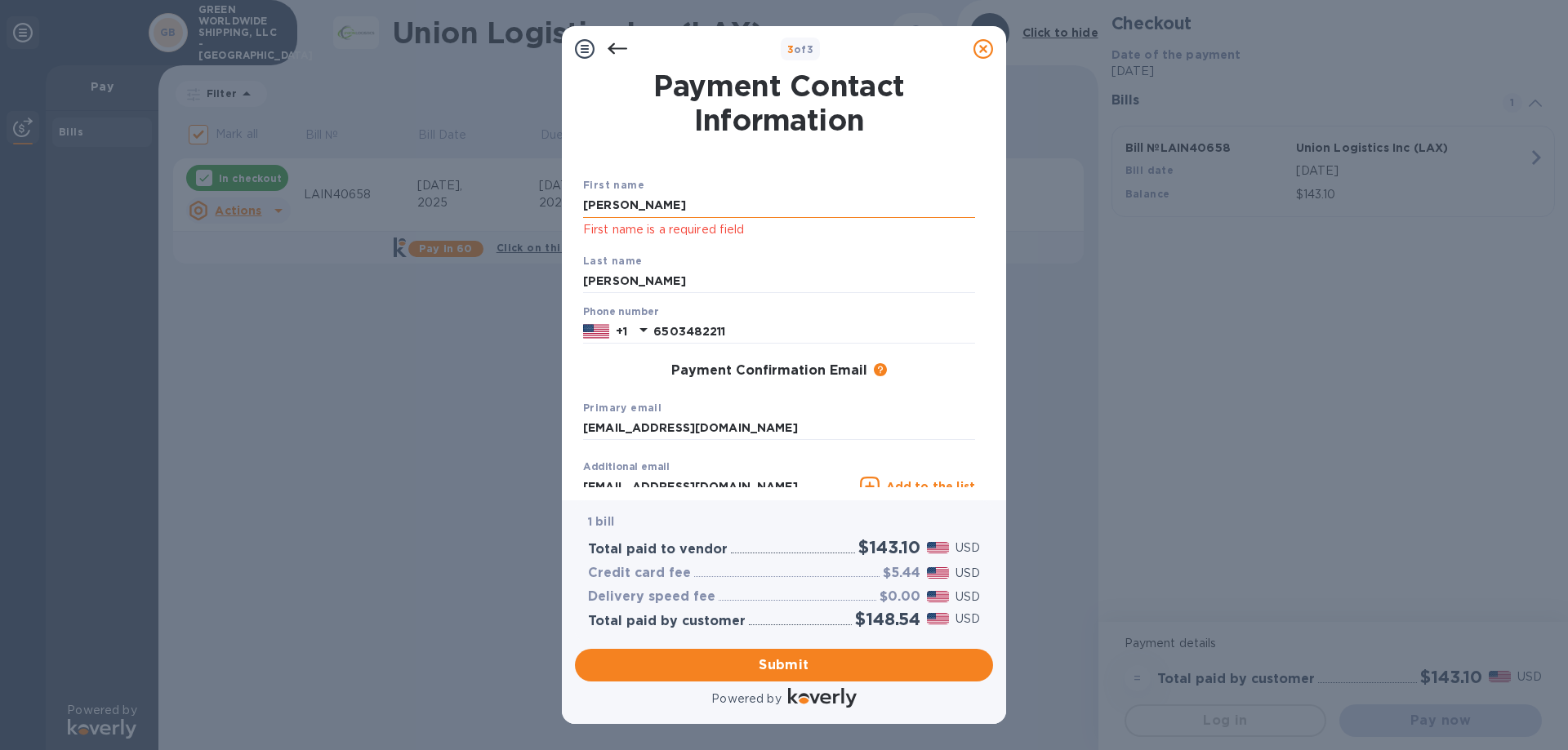
click at [645, 205] on input "[PERSON_NAME]" at bounding box center [779, 206] width 392 height 24
drag, startPoint x: 645, startPoint y: 204, endPoint x: 539, endPoint y: 199, distance: 106.1
click at [539, 199] on div "3 of 3 Payment Contact Information First name [PERSON_NAME] First name is a req…" at bounding box center [784, 375] width 1568 height 750
type input "[PERSON_NAME]"
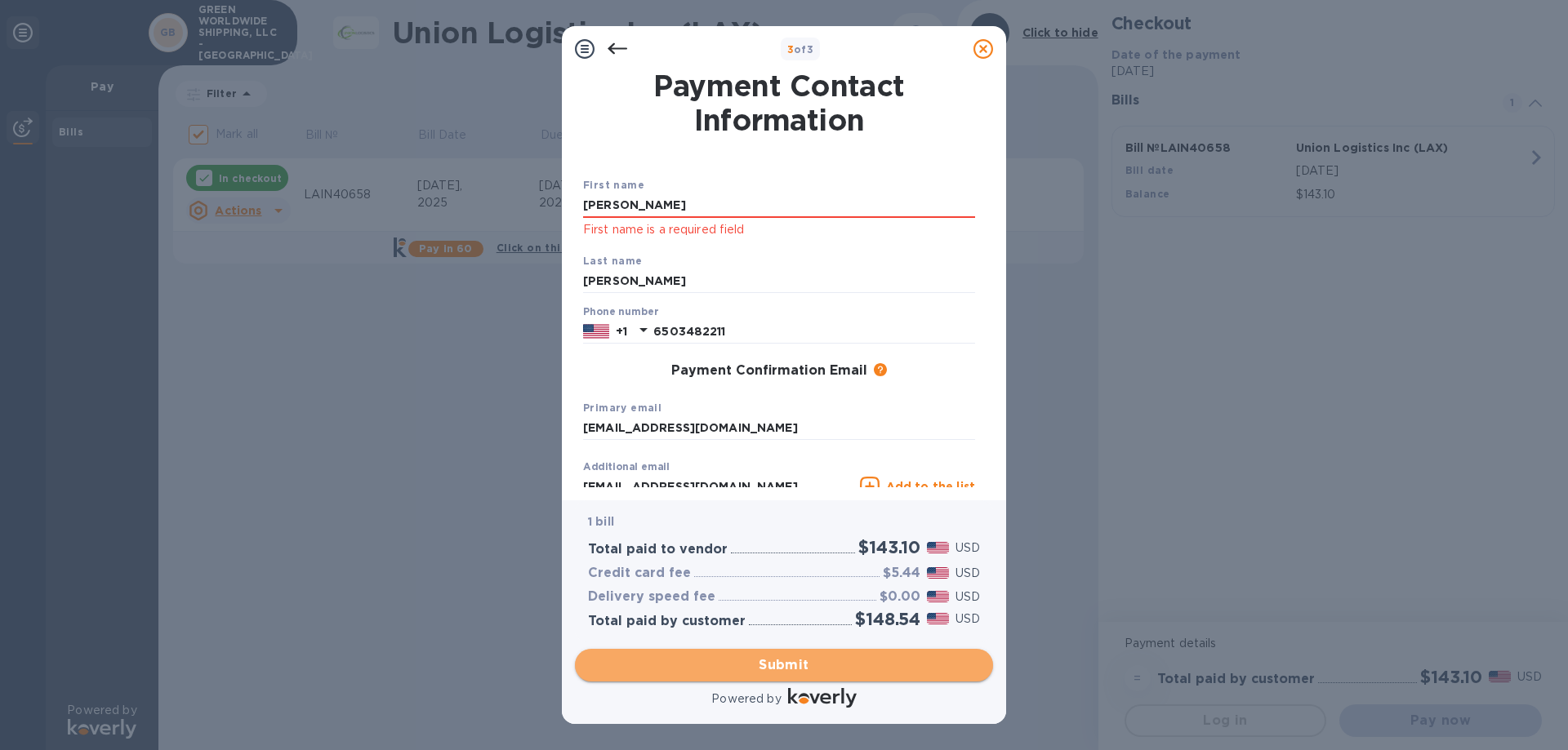
click at [871, 658] on span "Submit" at bounding box center [784, 666] width 392 height 20
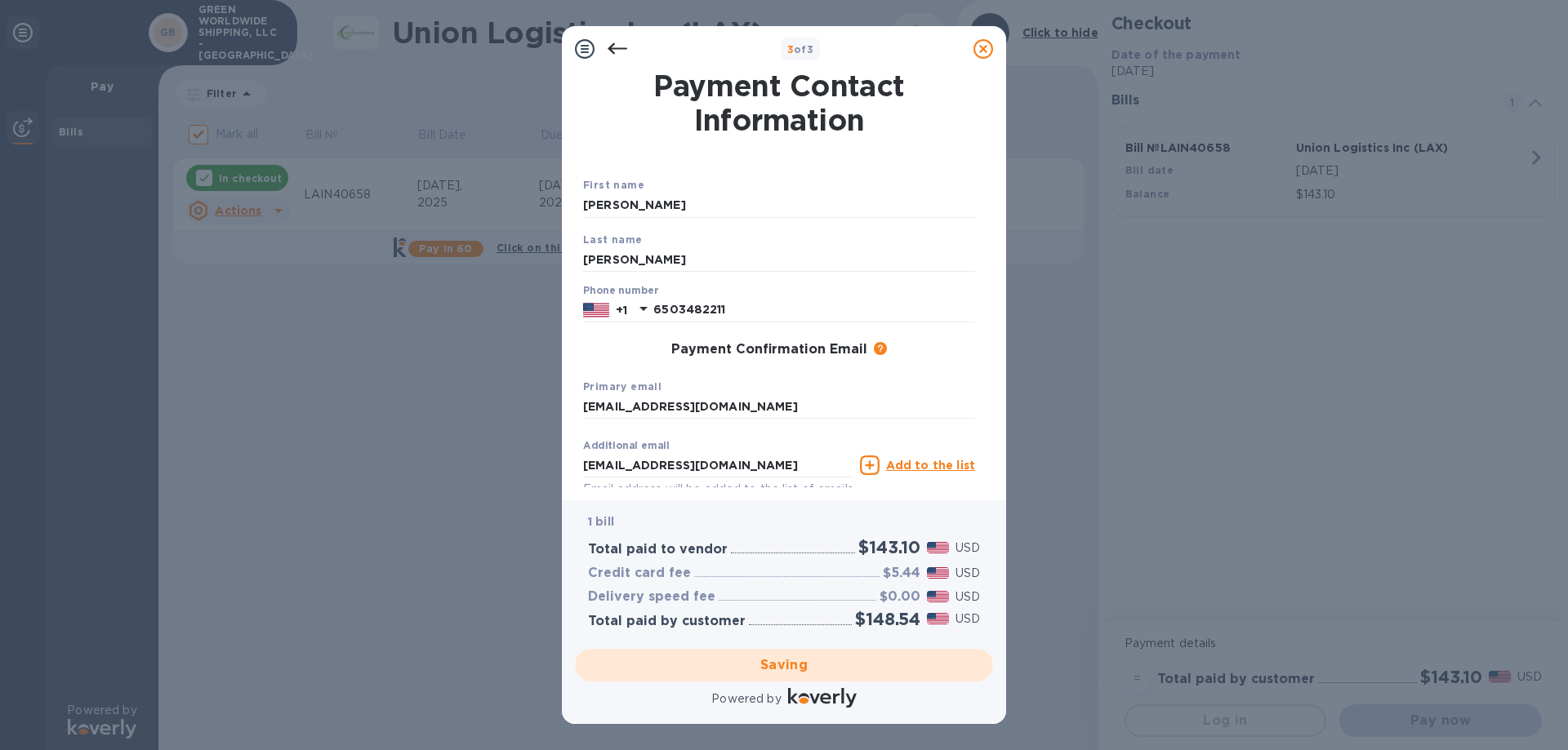
checkbox input "false"
